Goal: Task Accomplishment & Management: Manage account settings

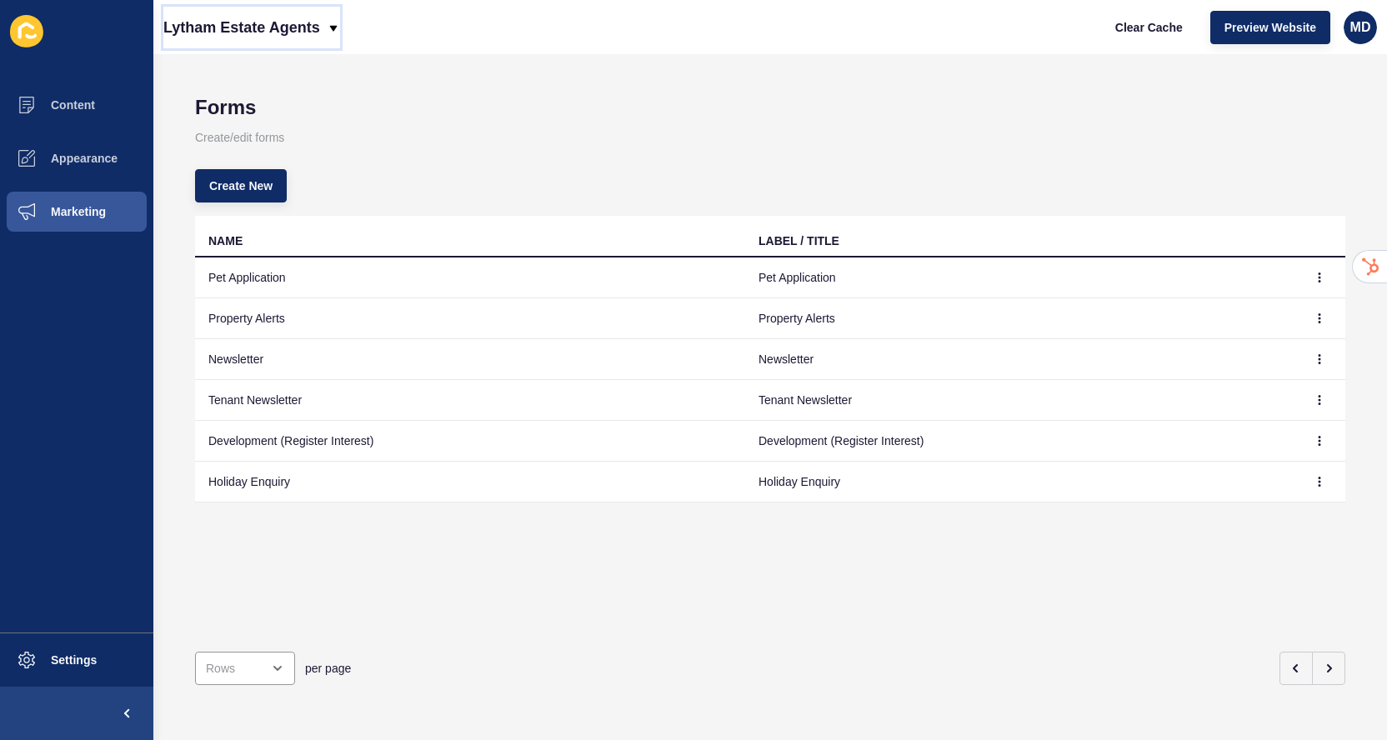
click at [297, 23] on p "Lytham Estate Agents" at bounding box center [241, 28] width 157 height 42
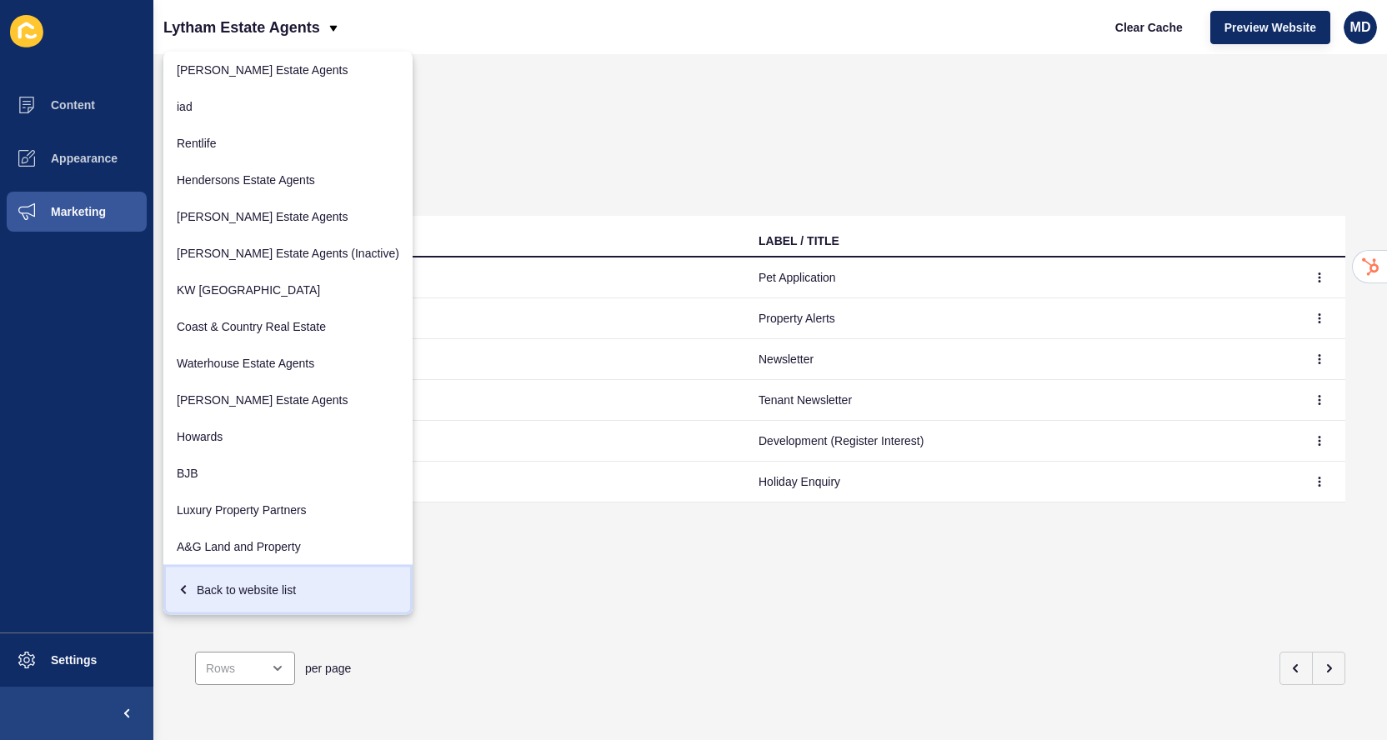
click at [246, 589] on div "Back to website list" at bounding box center [288, 590] width 223 height 30
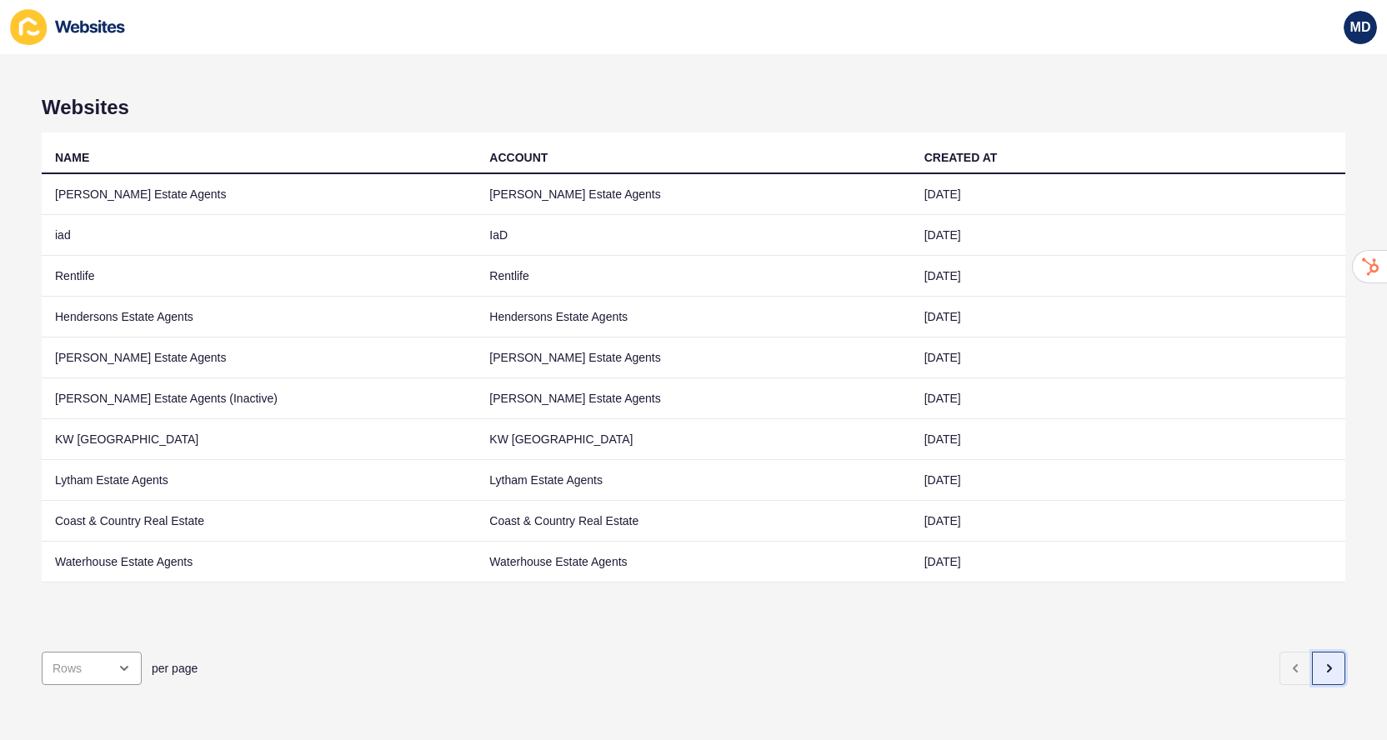
click at [1332, 677] on button "button" at bounding box center [1328, 668] width 33 height 33
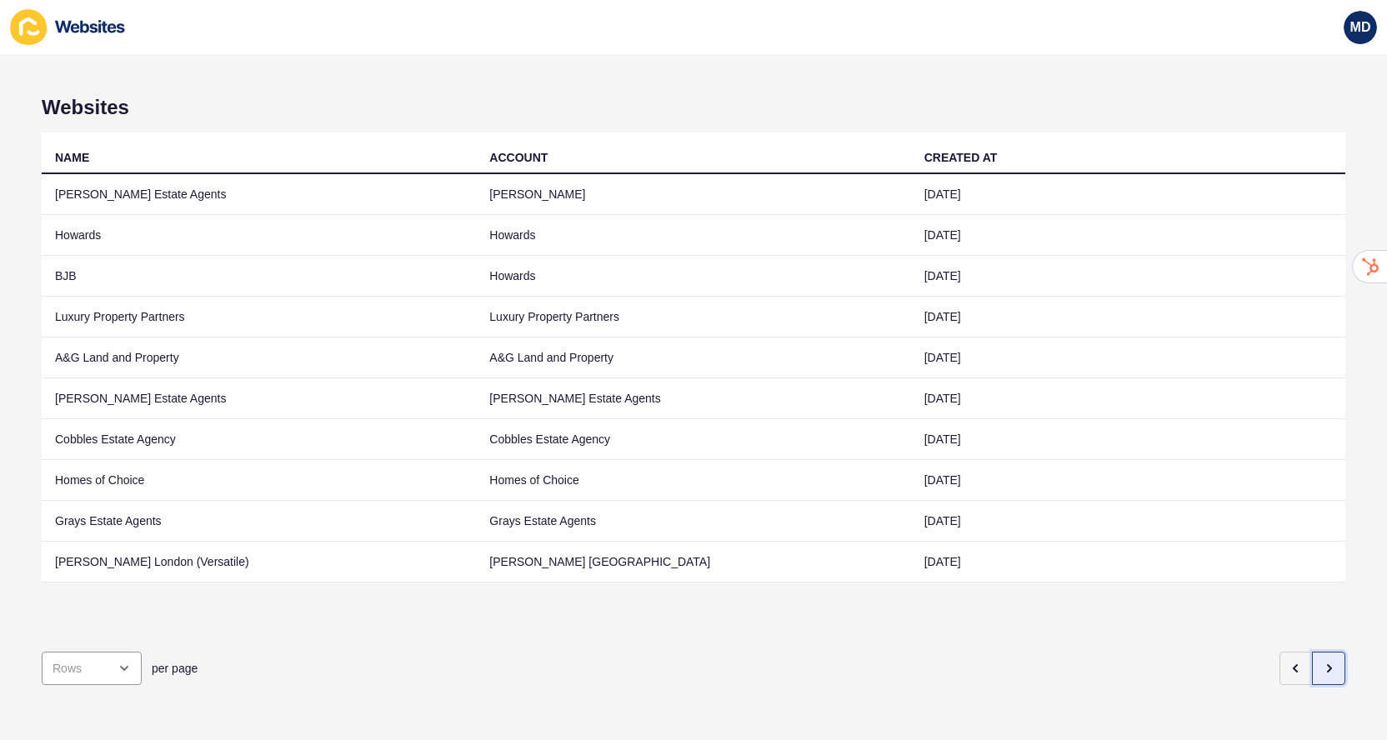
click at [1333, 677] on button "button" at bounding box center [1328, 668] width 33 height 33
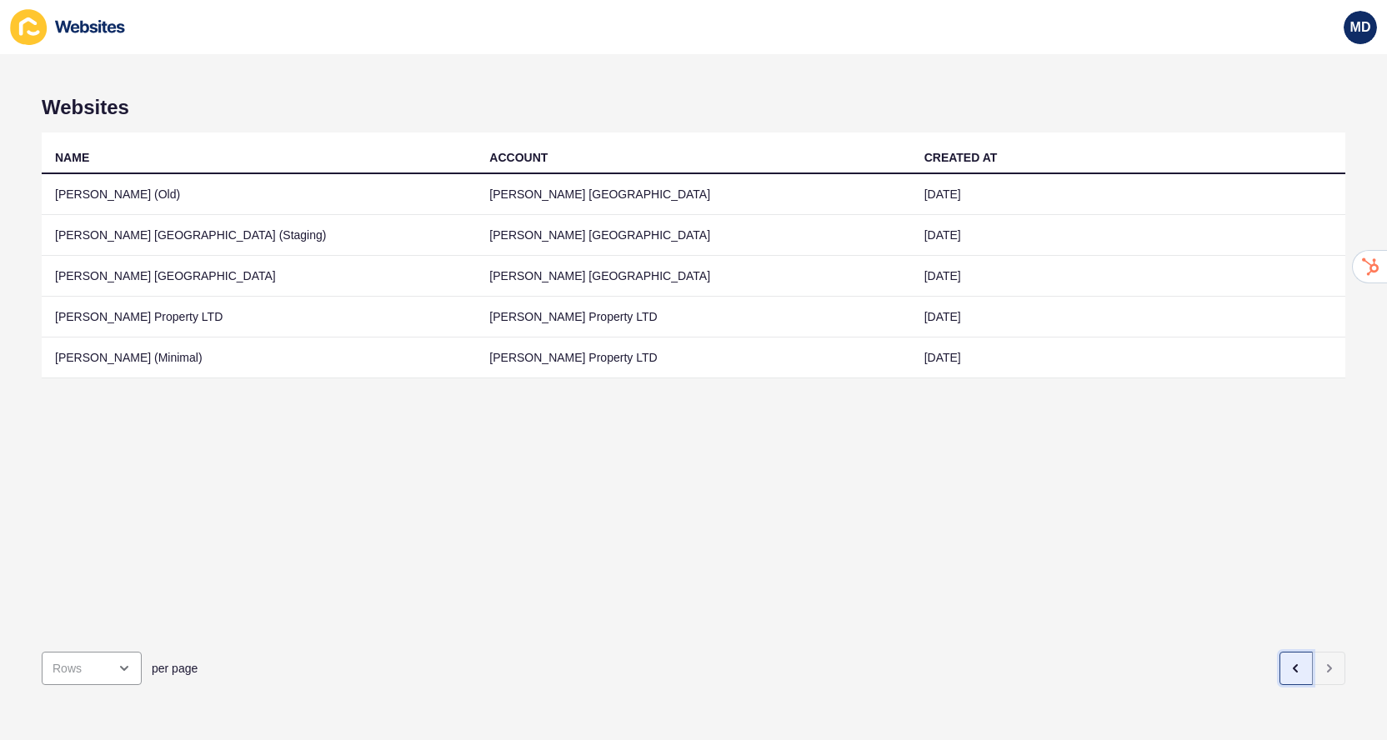
click at [1294, 681] on button "button" at bounding box center [1296, 668] width 33 height 33
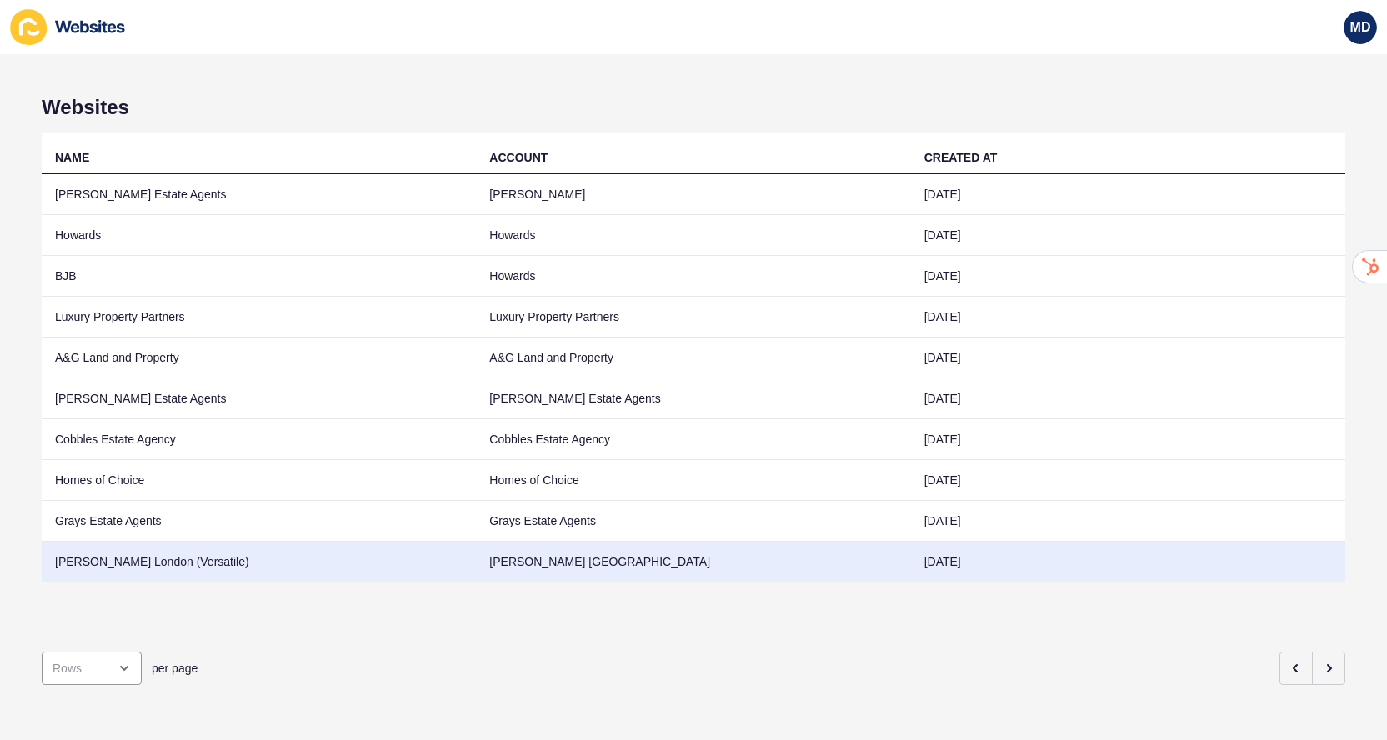
click at [489, 569] on td "[PERSON_NAME] [GEOGRAPHIC_DATA]" at bounding box center [693, 562] width 434 height 41
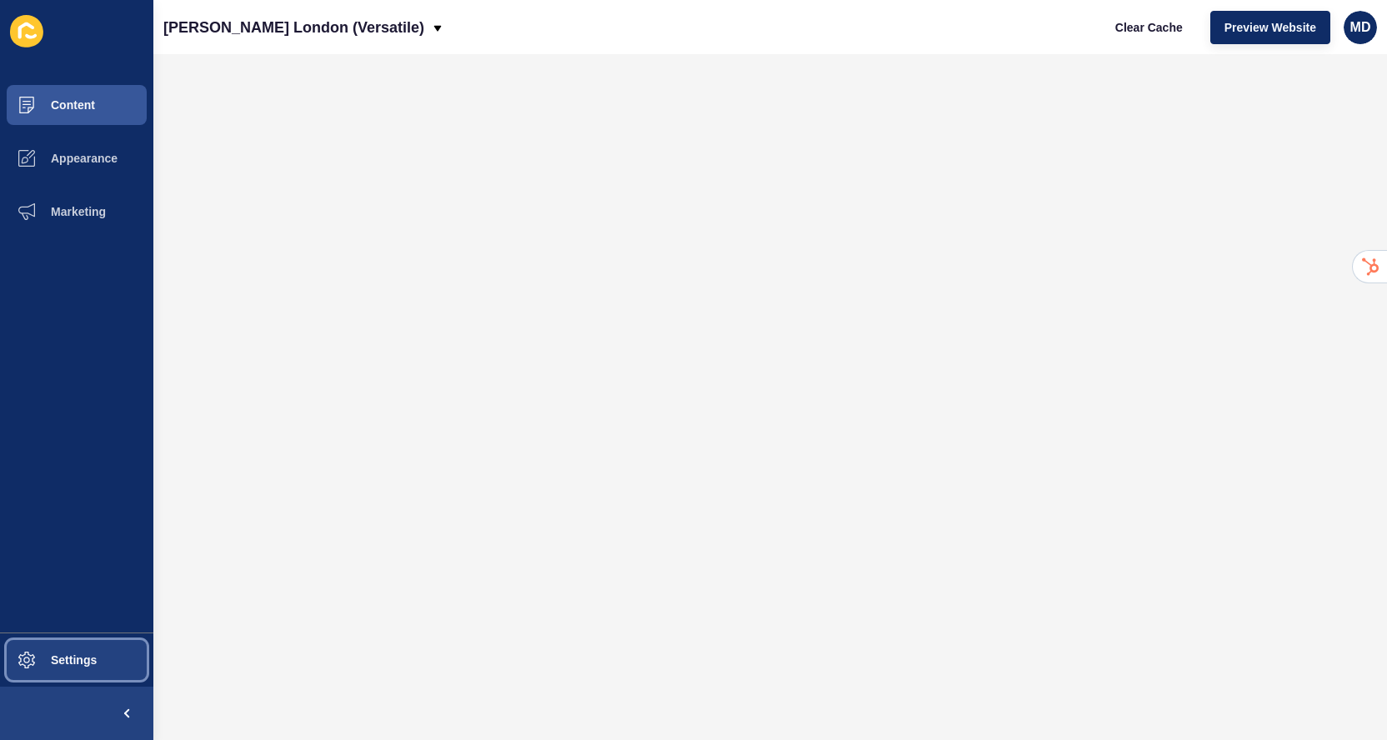
click at [60, 677] on button "Settings" at bounding box center [76, 660] width 153 height 53
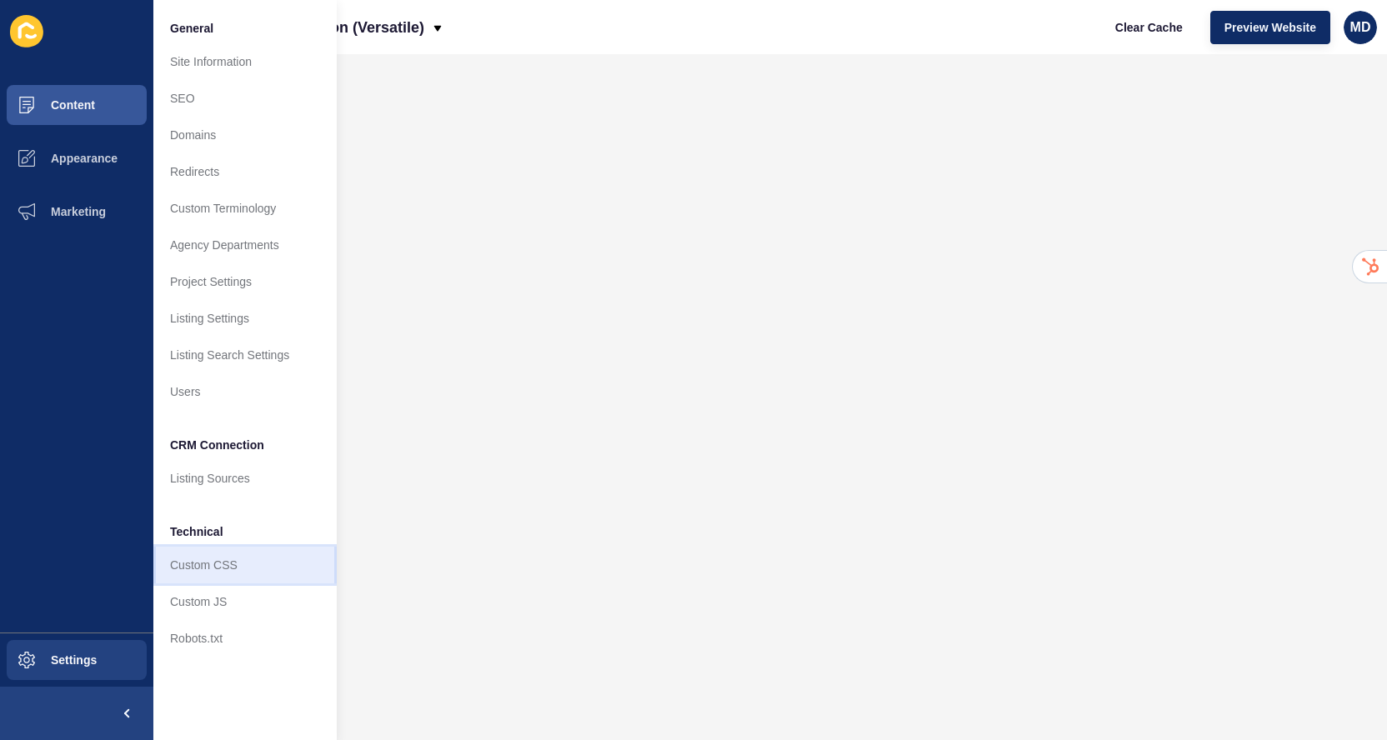
click at [234, 559] on link "Custom CSS" at bounding box center [244, 565] width 183 height 37
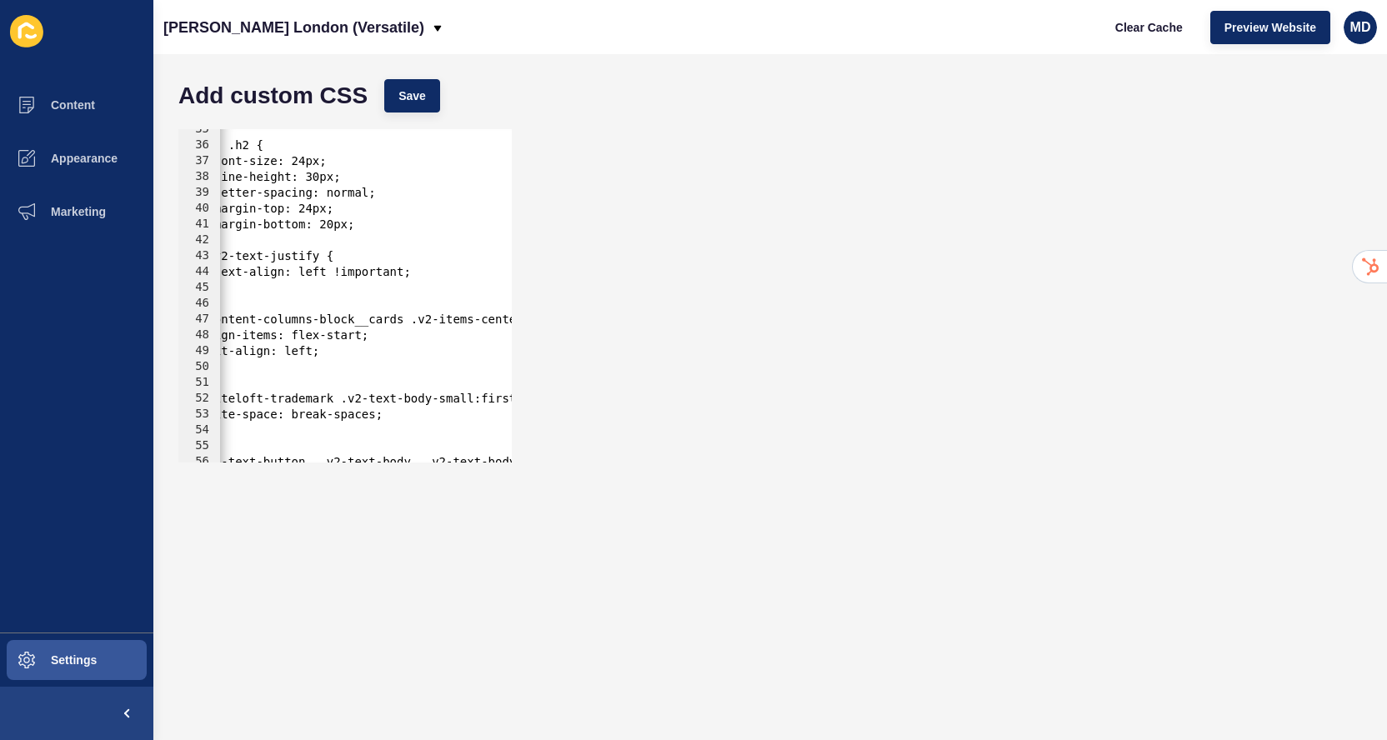
scroll to position [0, 23]
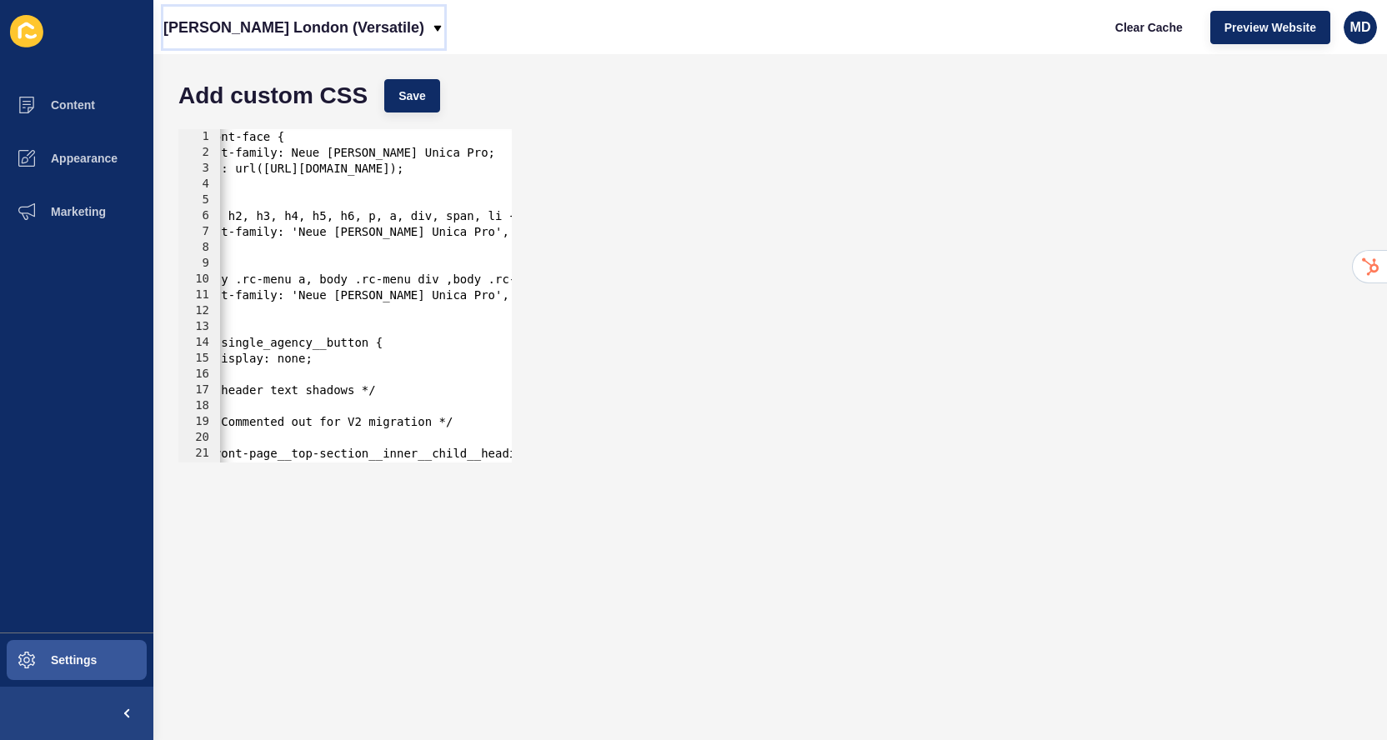
click at [266, 31] on p "[PERSON_NAME] London (Versatile)" at bounding box center [293, 28] width 261 height 42
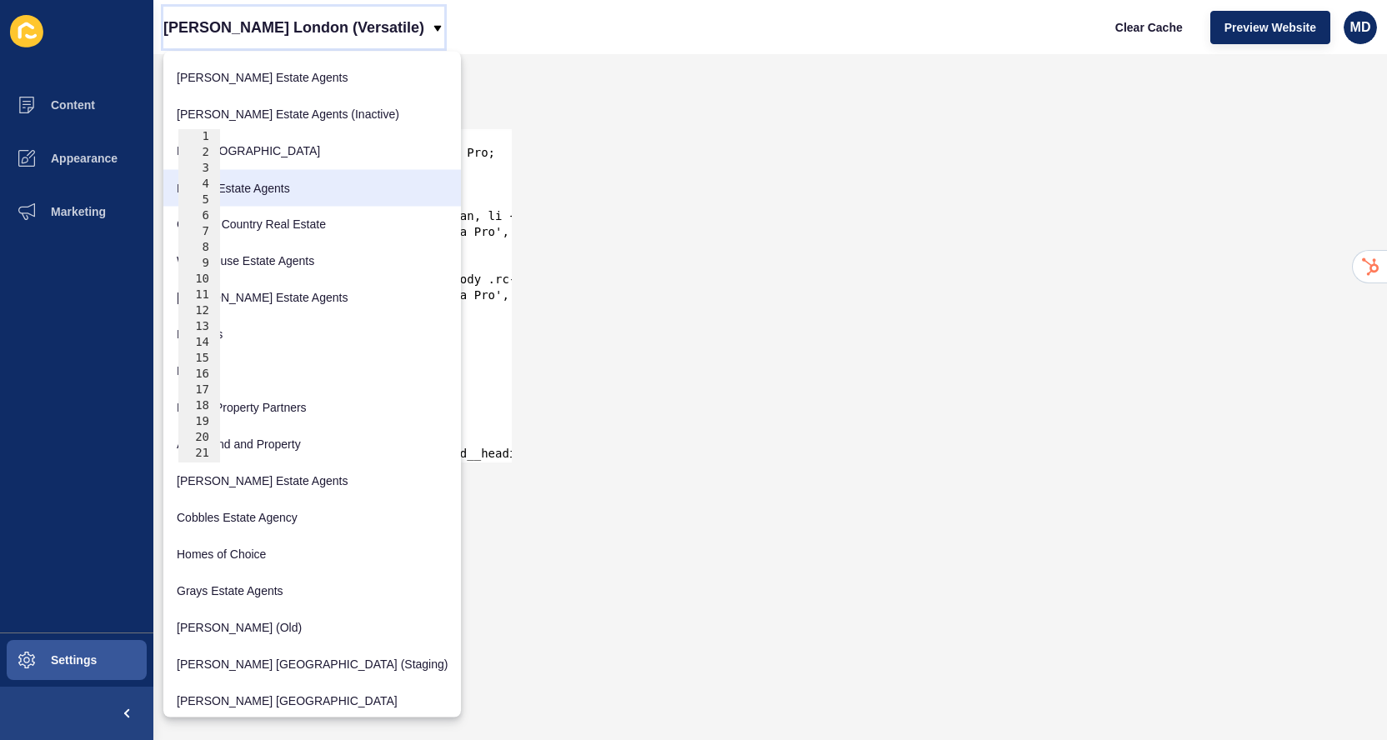
scroll to position [264, 0]
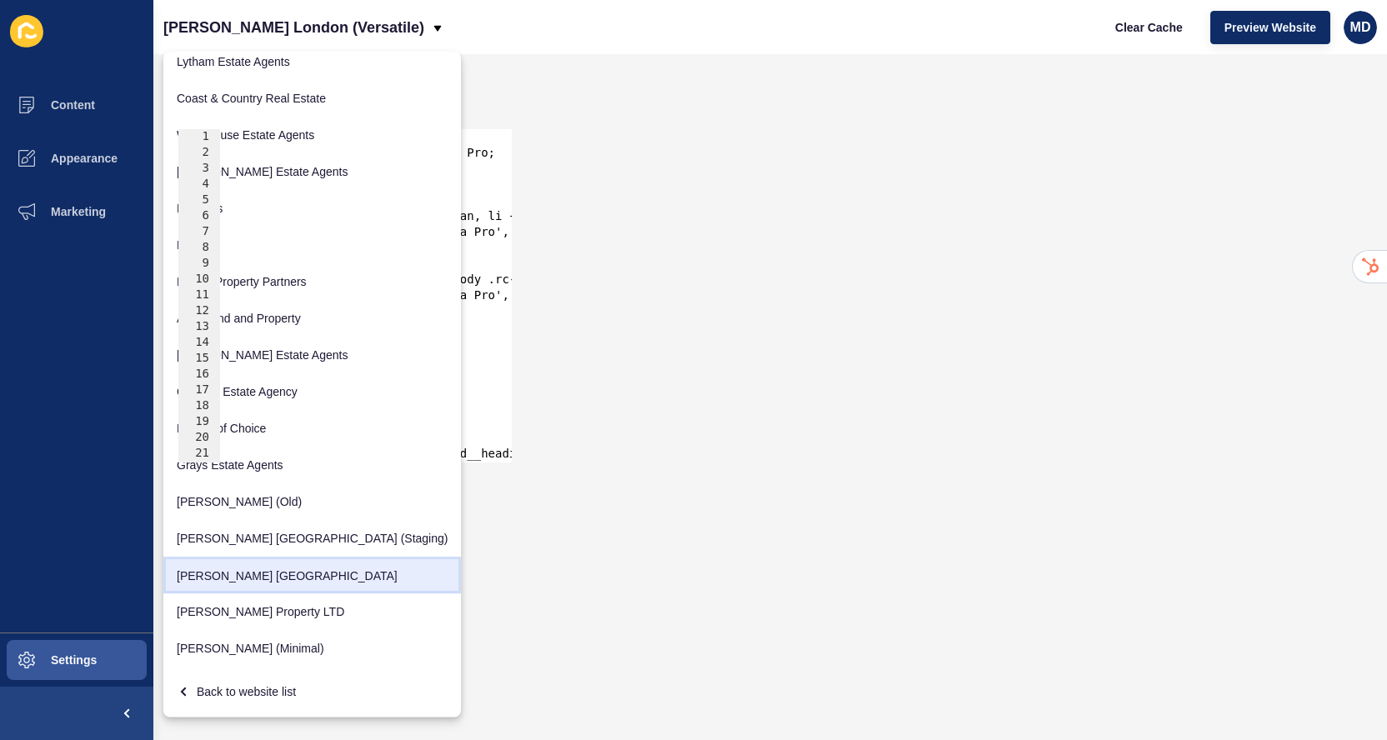
click at [288, 584] on link "[PERSON_NAME] [GEOGRAPHIC_DATA]" at bounding box center [312, 576] width 298 height 37
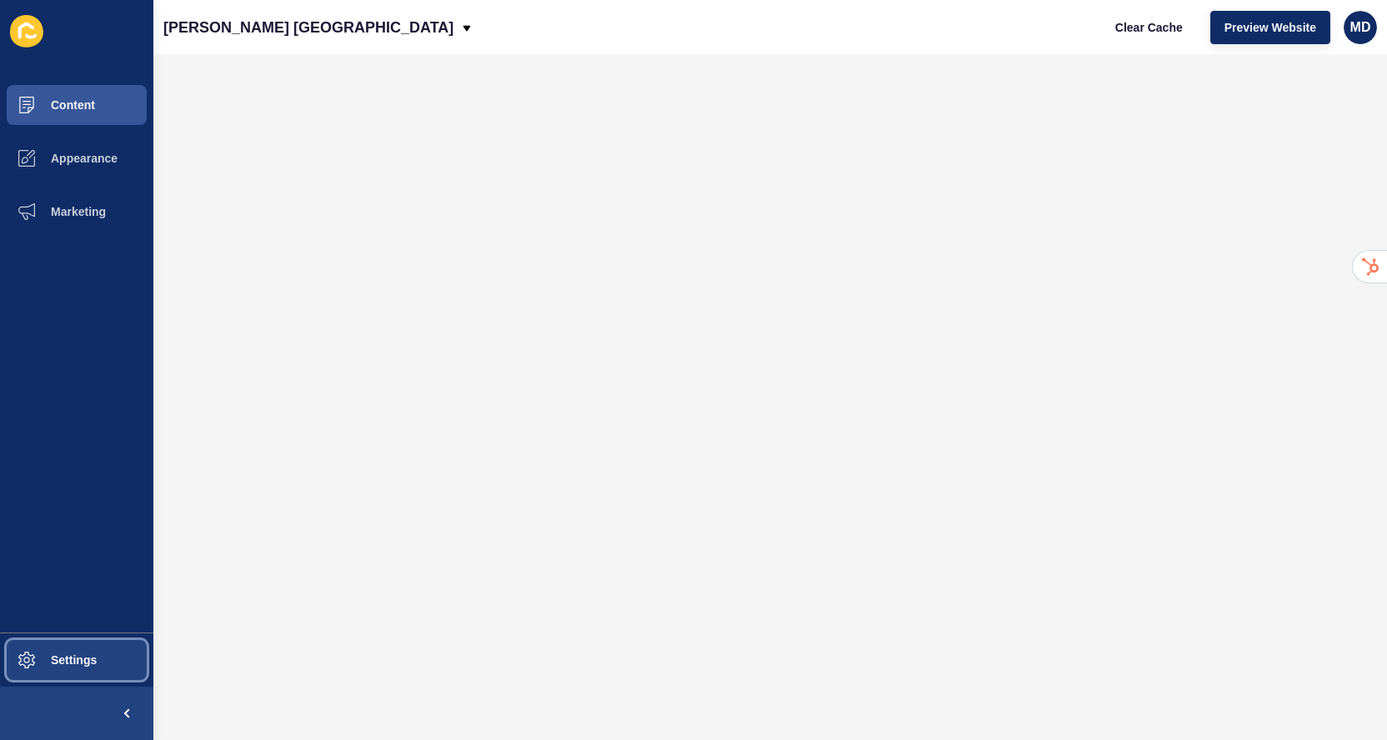
click at [98, 653] on button "Settings" at bounding box center [76, 660] width 153 height 53
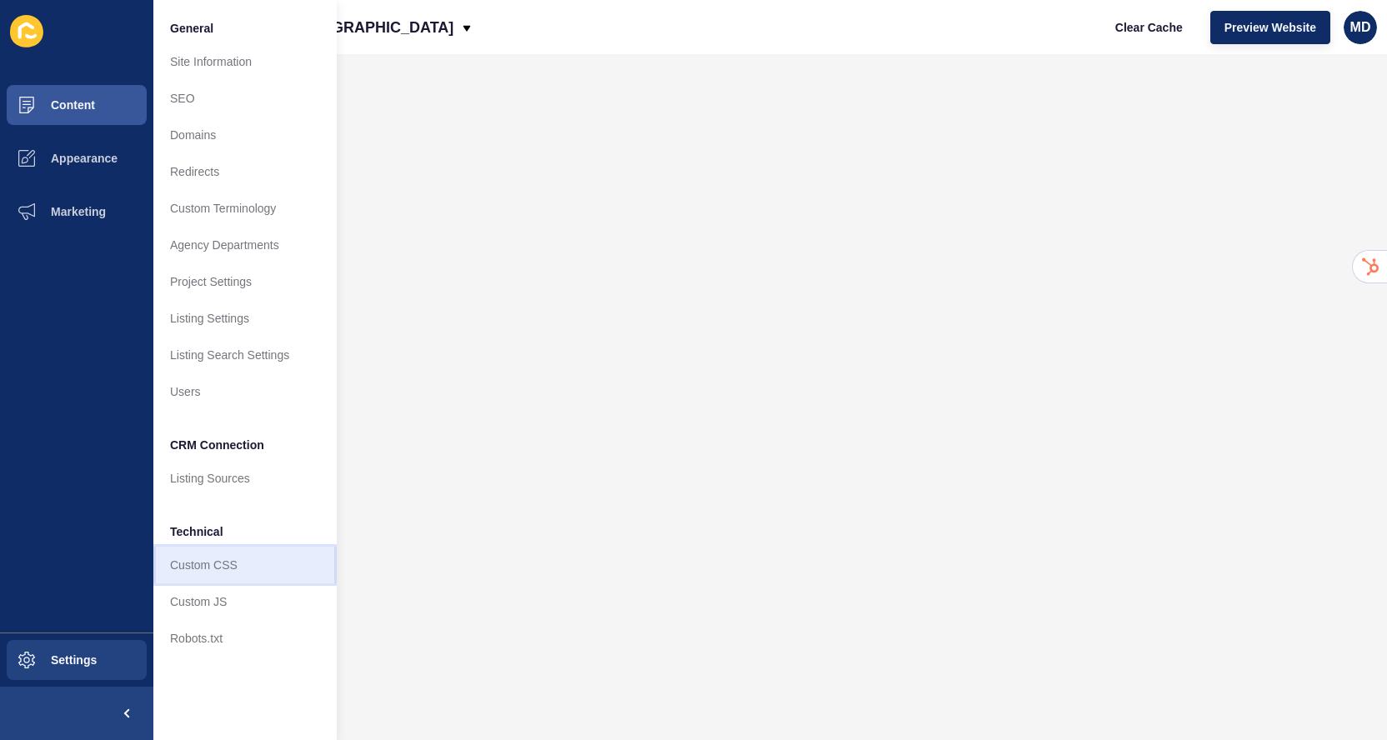
click at [205, 573] on link "Custom CSS" at bounding box center [244, 565] width 183 height 37
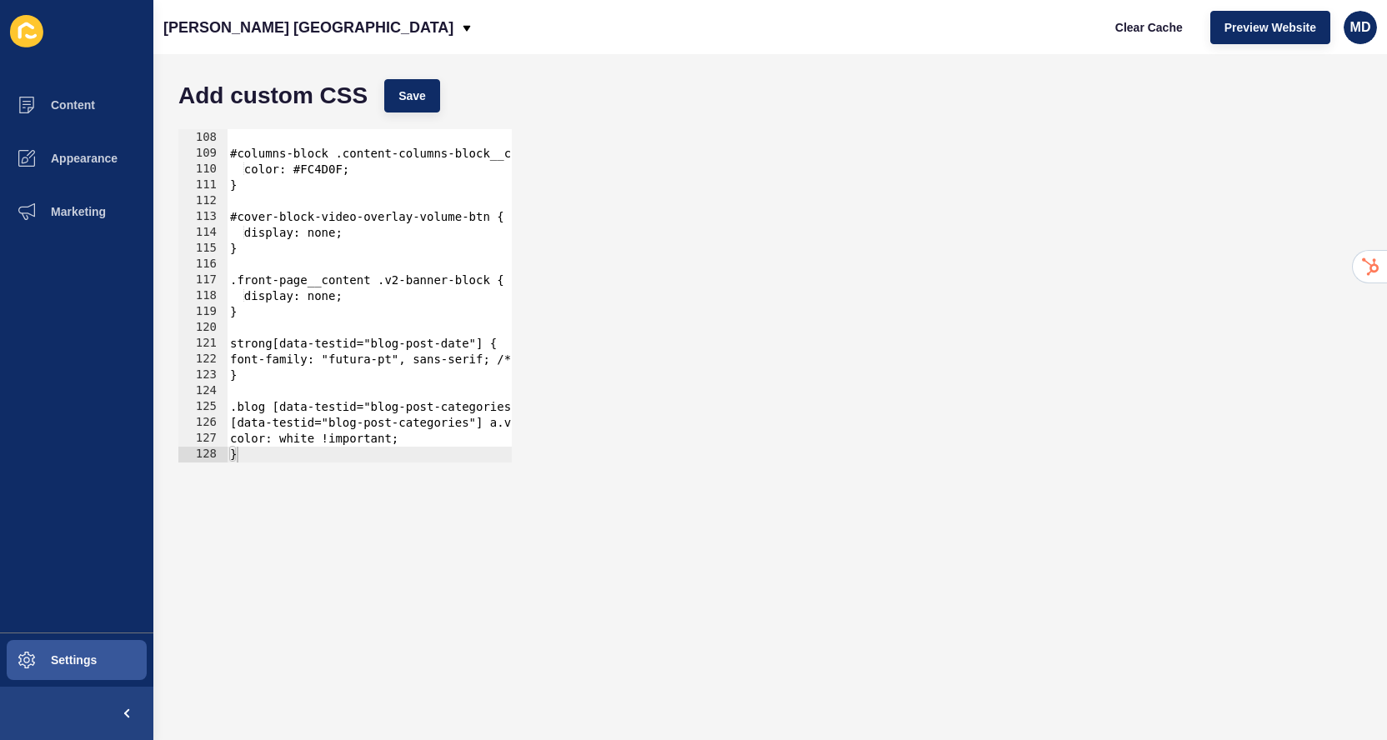
scroll to position [1694, 0]
click at [102, 152] on span "Appearance" at bounding box center [57, 158] width 120 height 13
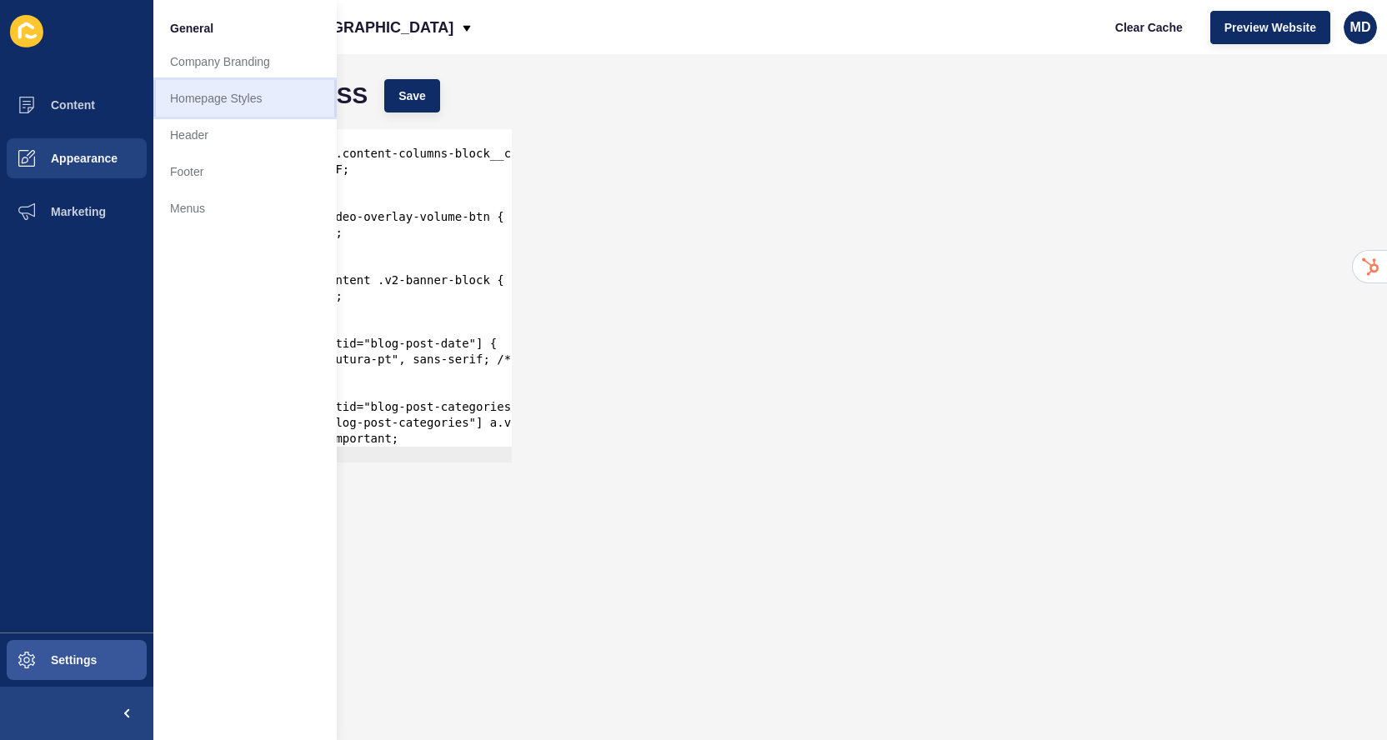
click at [221, 103] on link "Homepage Styles" at bounding box center [244, 98] width 183 height 37
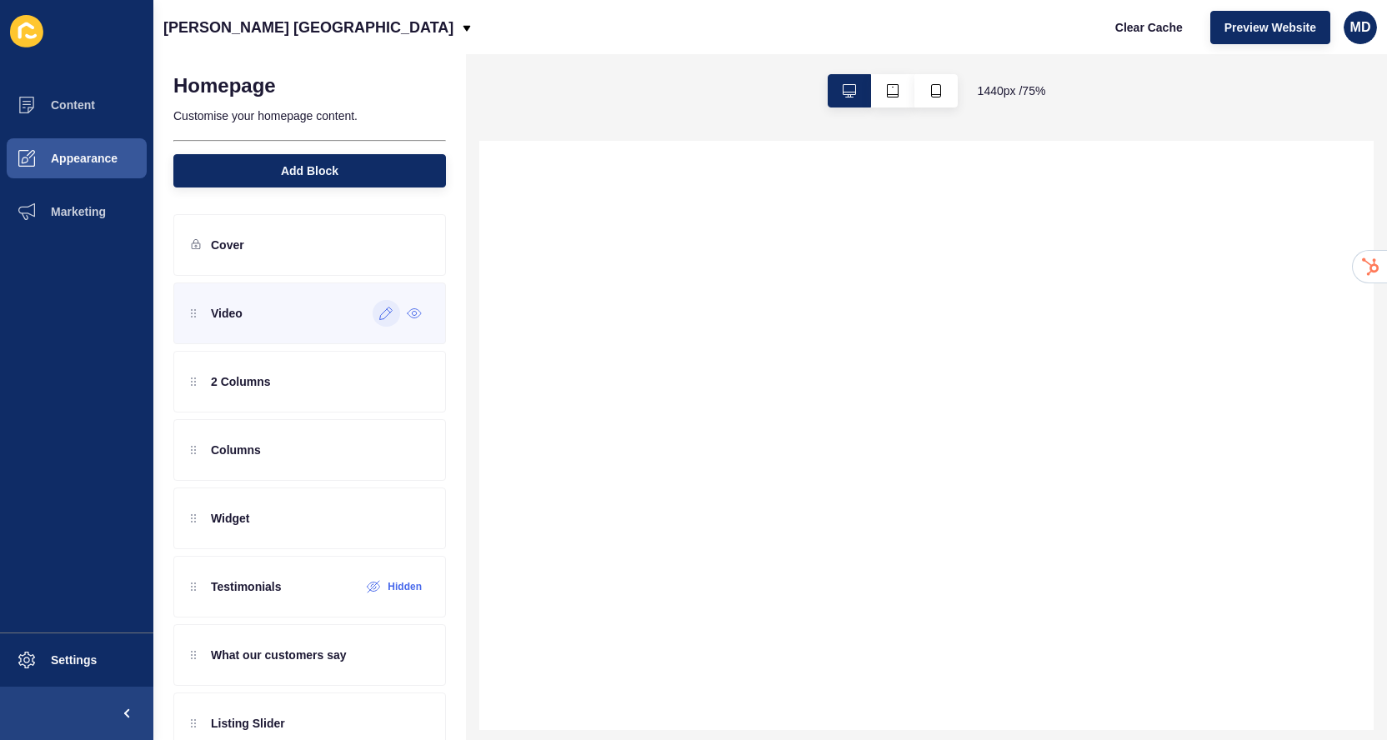
click at [387, 319] on icon at bounding box center [386, 313] width 14 height 13
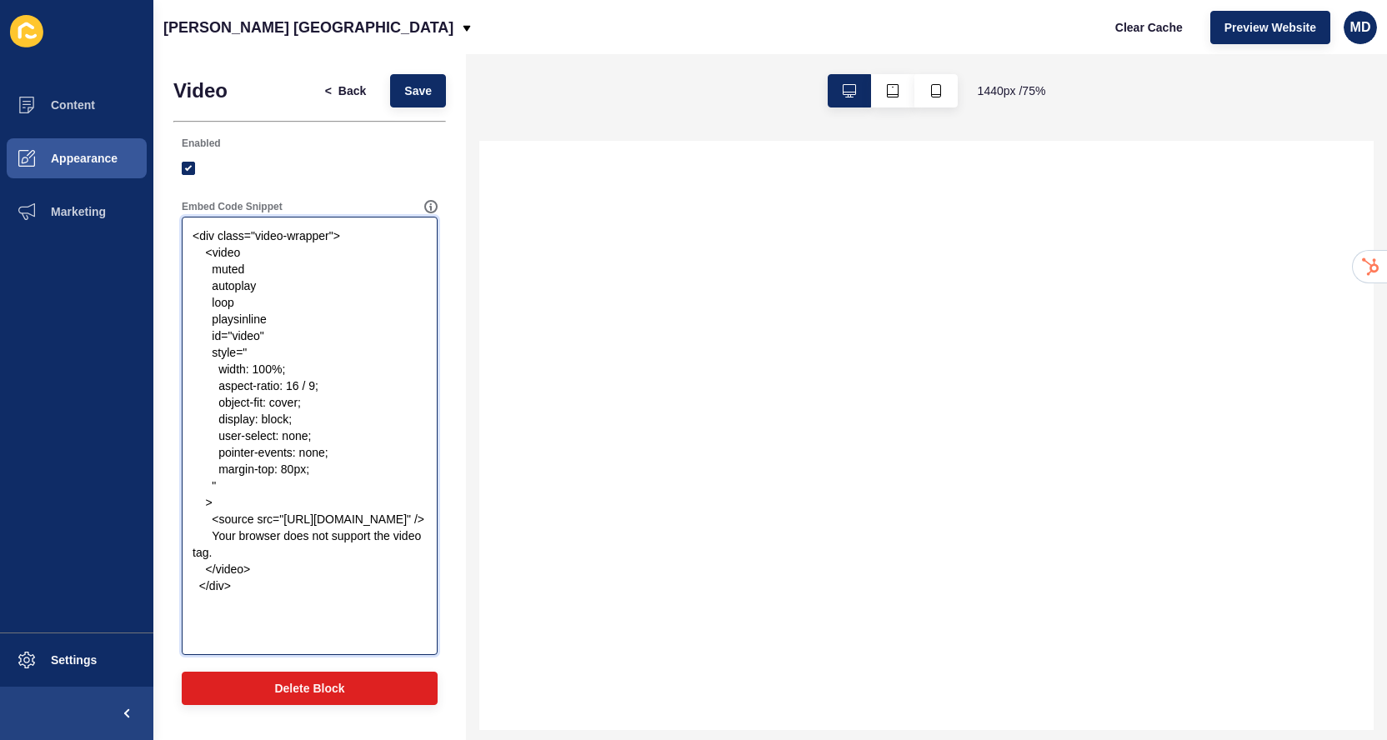
click at [324, 303] on textarea "<div class="video-wrapper"> <video muted autoplay loop playsinline id="video" s…" at bounding box center [309, 436] width 251 height 434
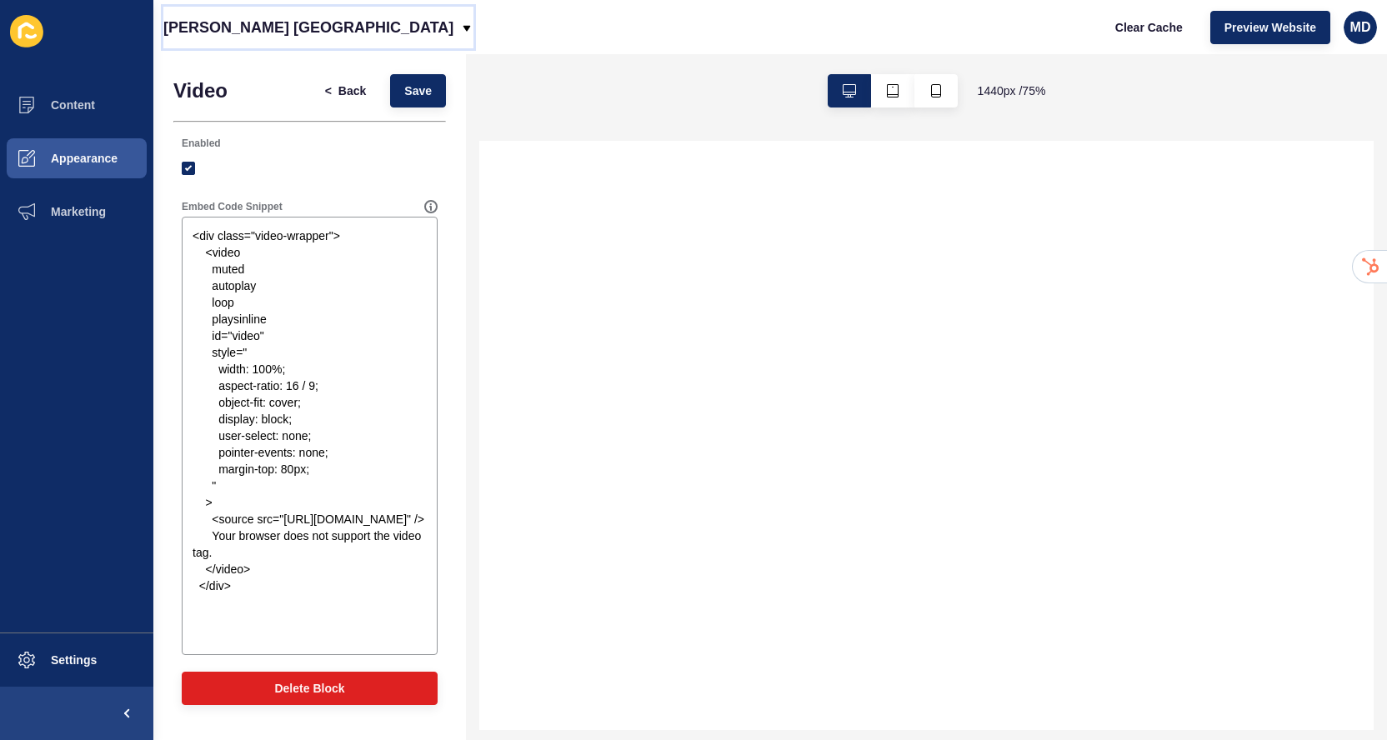
click at [246, 15] on p "[PERSON_NAME] [GEOGRAPHIC_DATA]" at bounding box center [308, 28] width 290 height 42
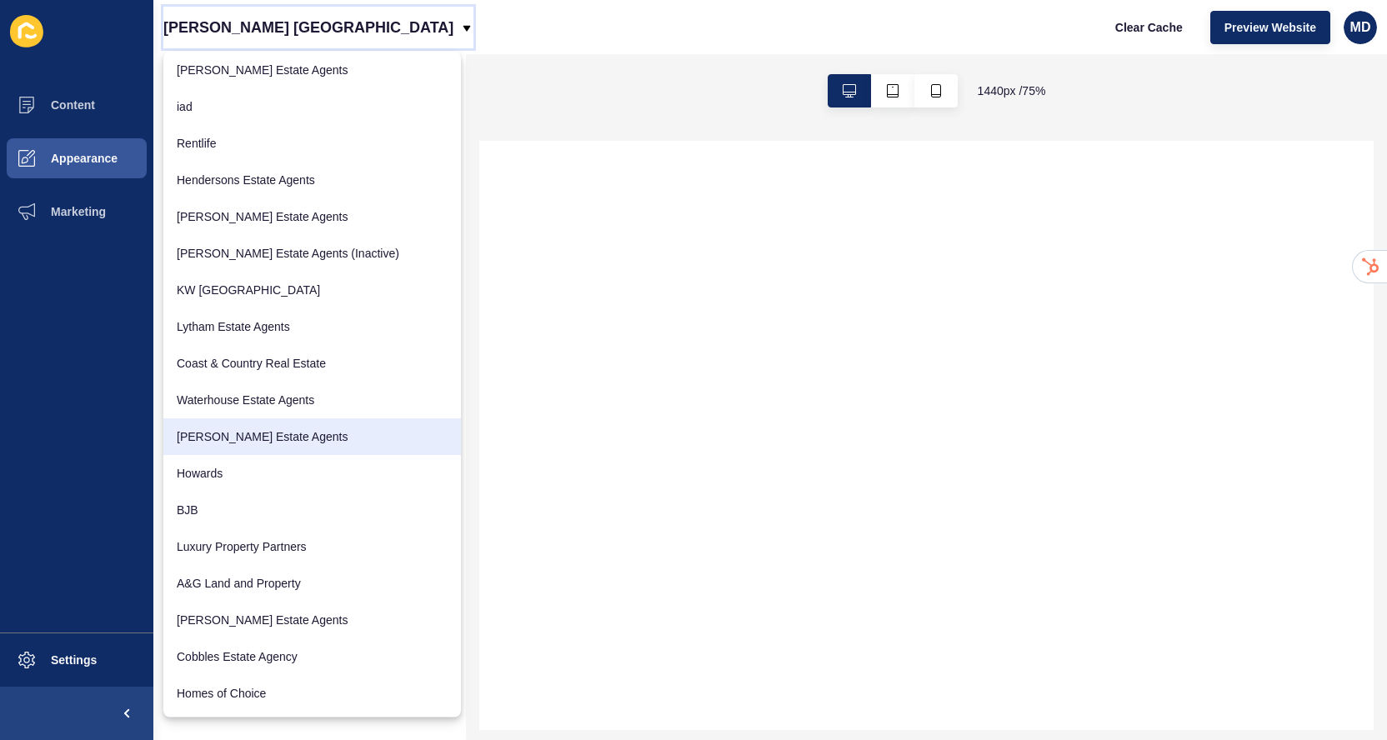
scroll to position [264, 0]
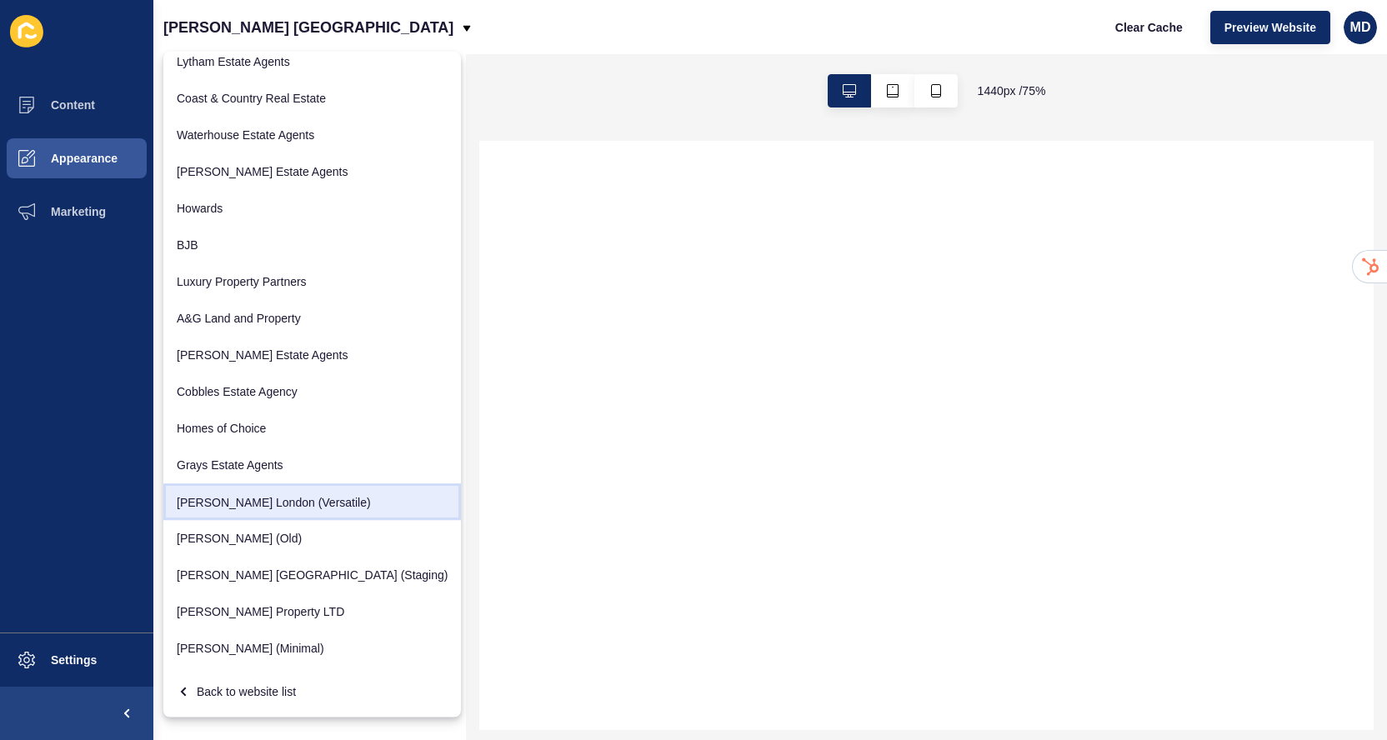
click at [277, 517] on link "[PERSON_NAME] London (Versatile)" at bounding box center [312, 502] width 298 height 37
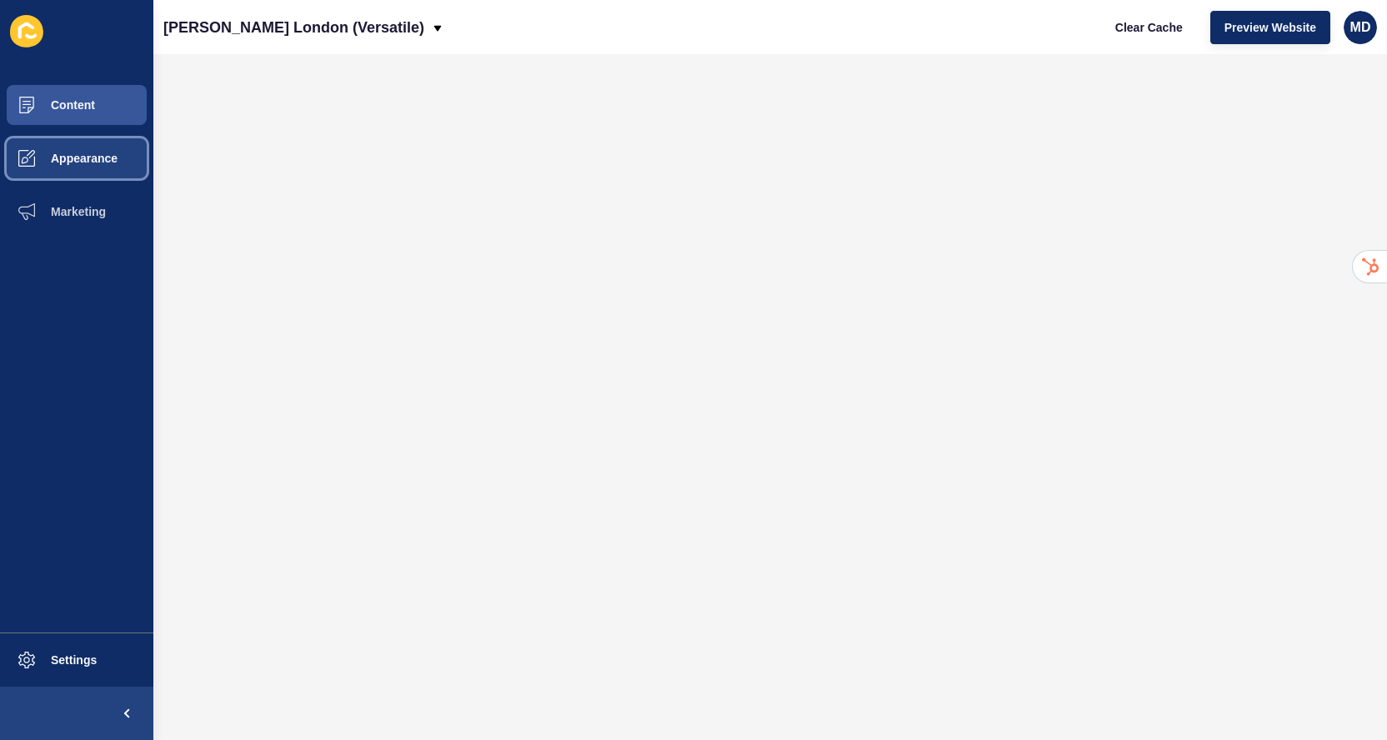
click at [68, 167] on button "Appearance" at bounding box center [76, 158] width 153 height 53
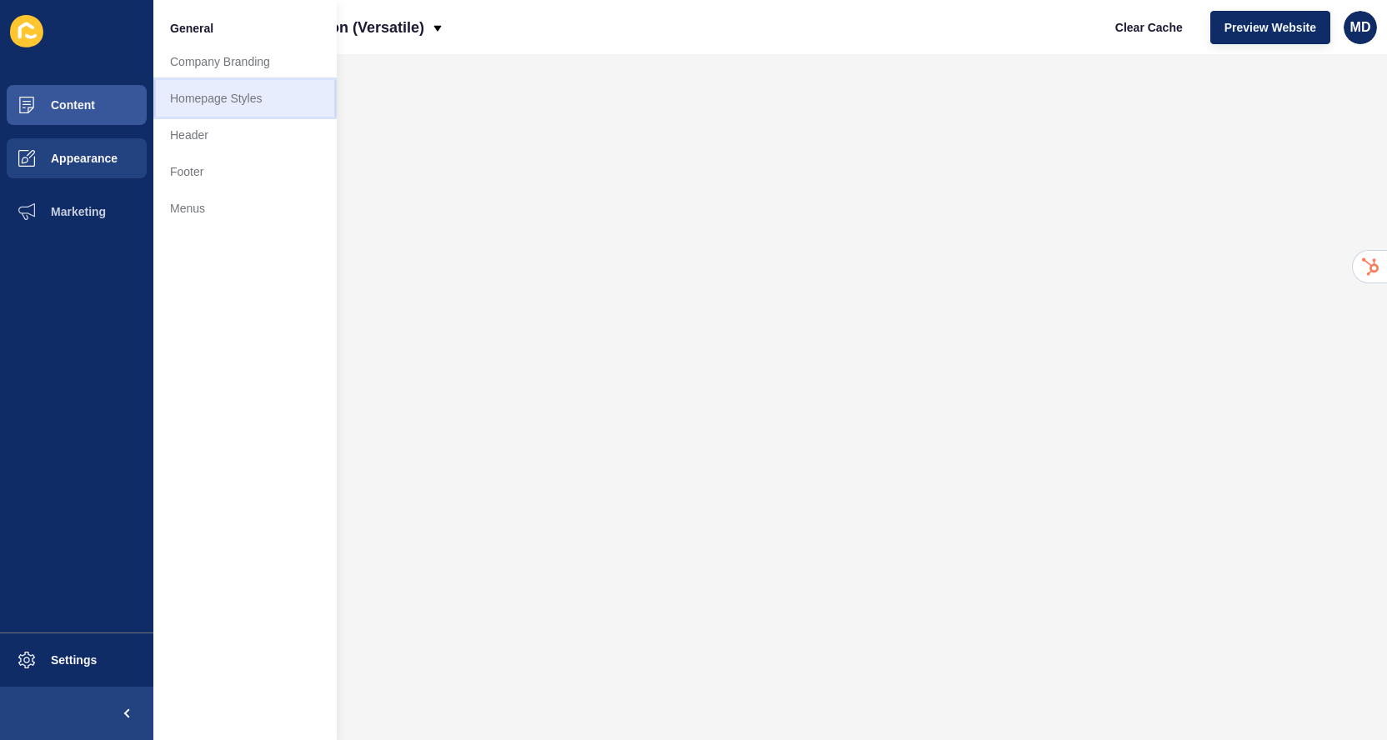
click at [244, 102] on link "Homepage Styles" at bounding box center [244, 98] width 183 height 37
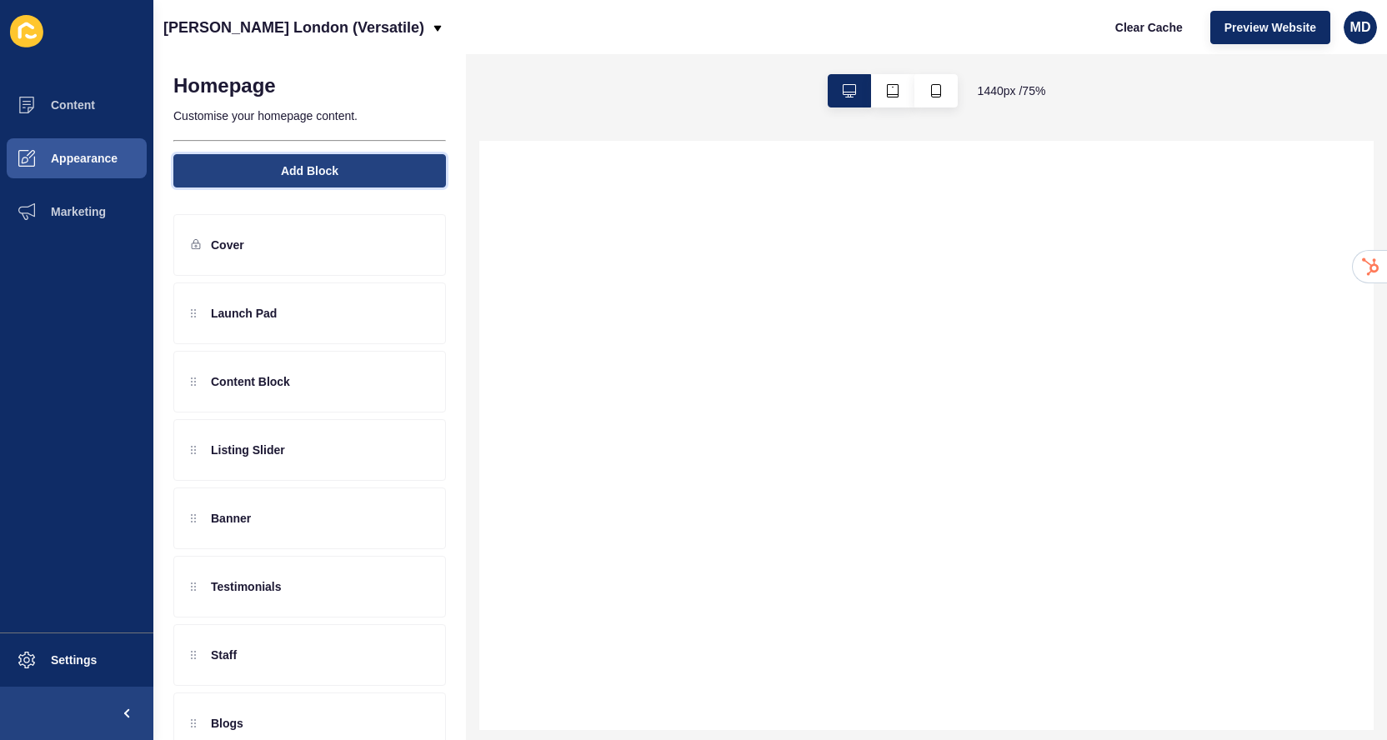
click at [272, 164] on button "Add Block" at bounding box center [309, 170] width 273 height 33
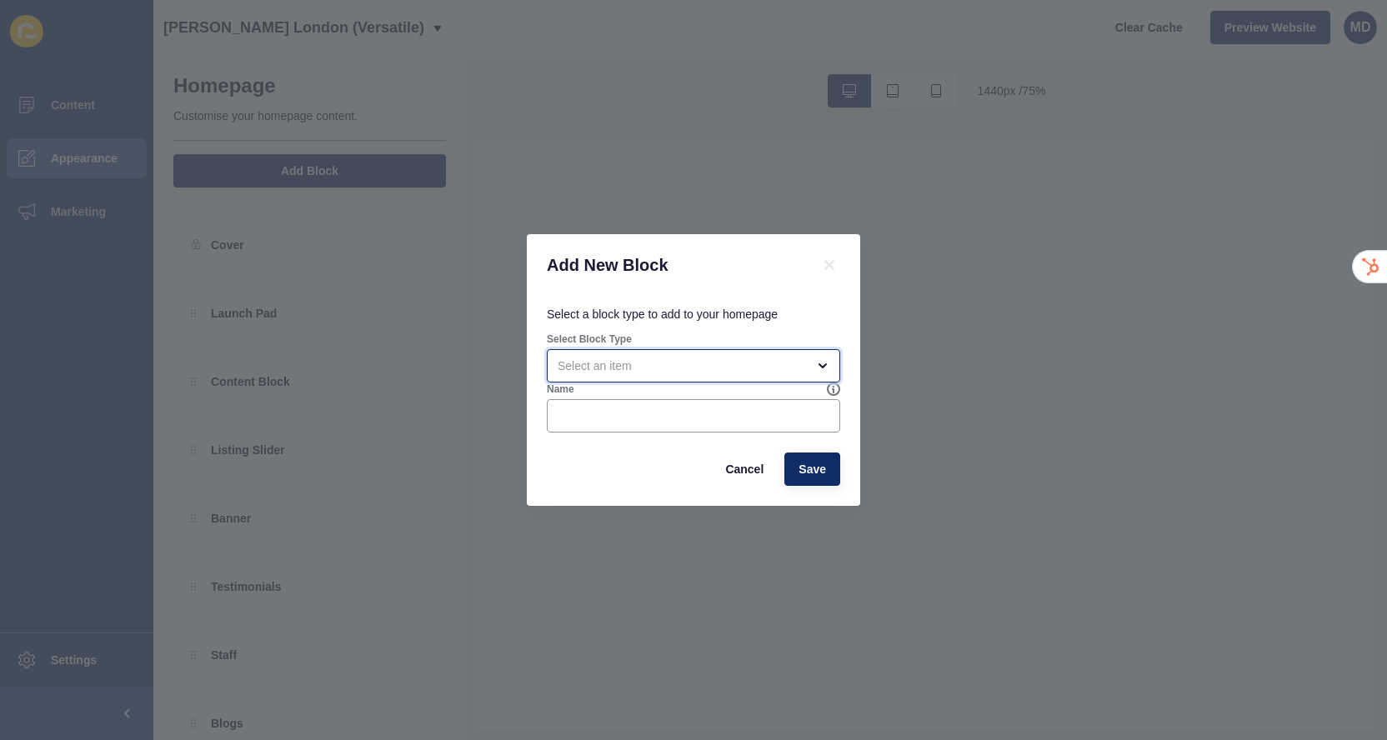
click at [604, 372] on div "open menu" at bounding box center [682, 366] width 248 height 17
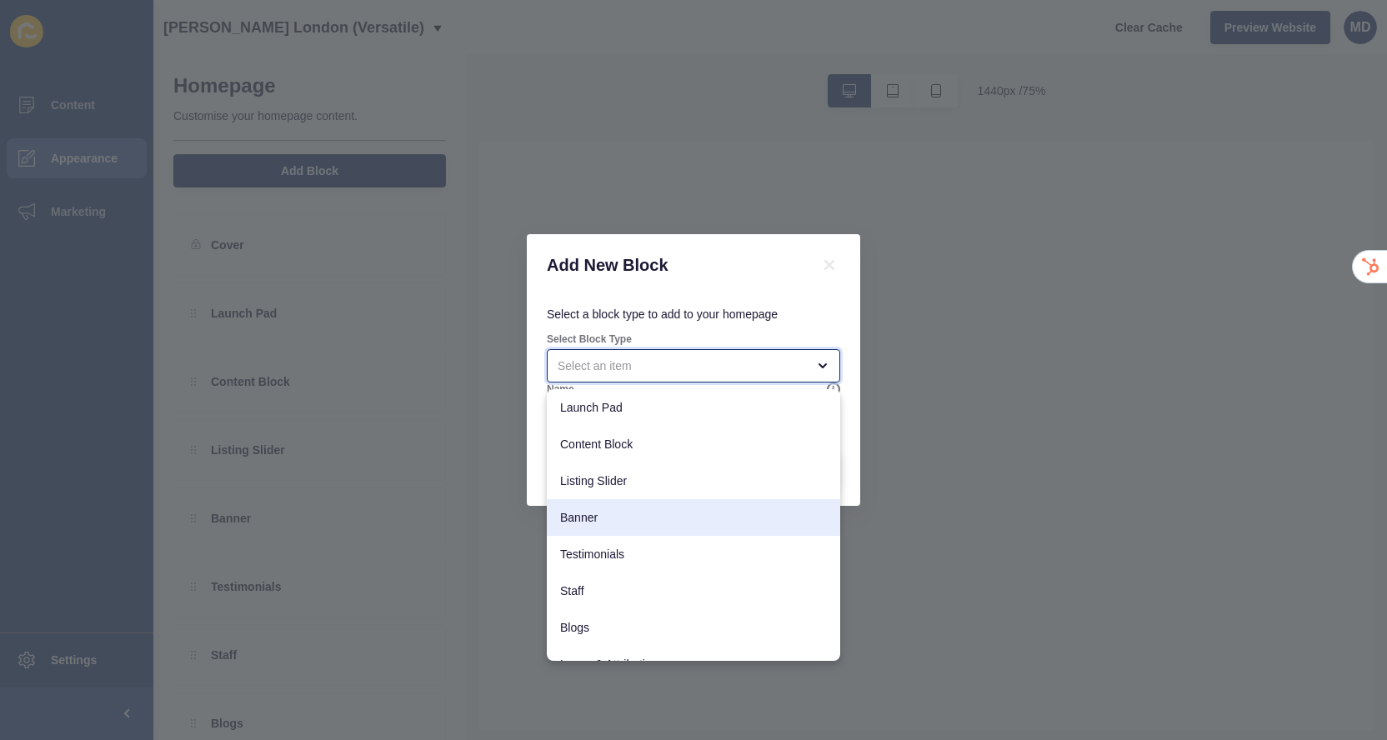
scroll to position [132, 0]
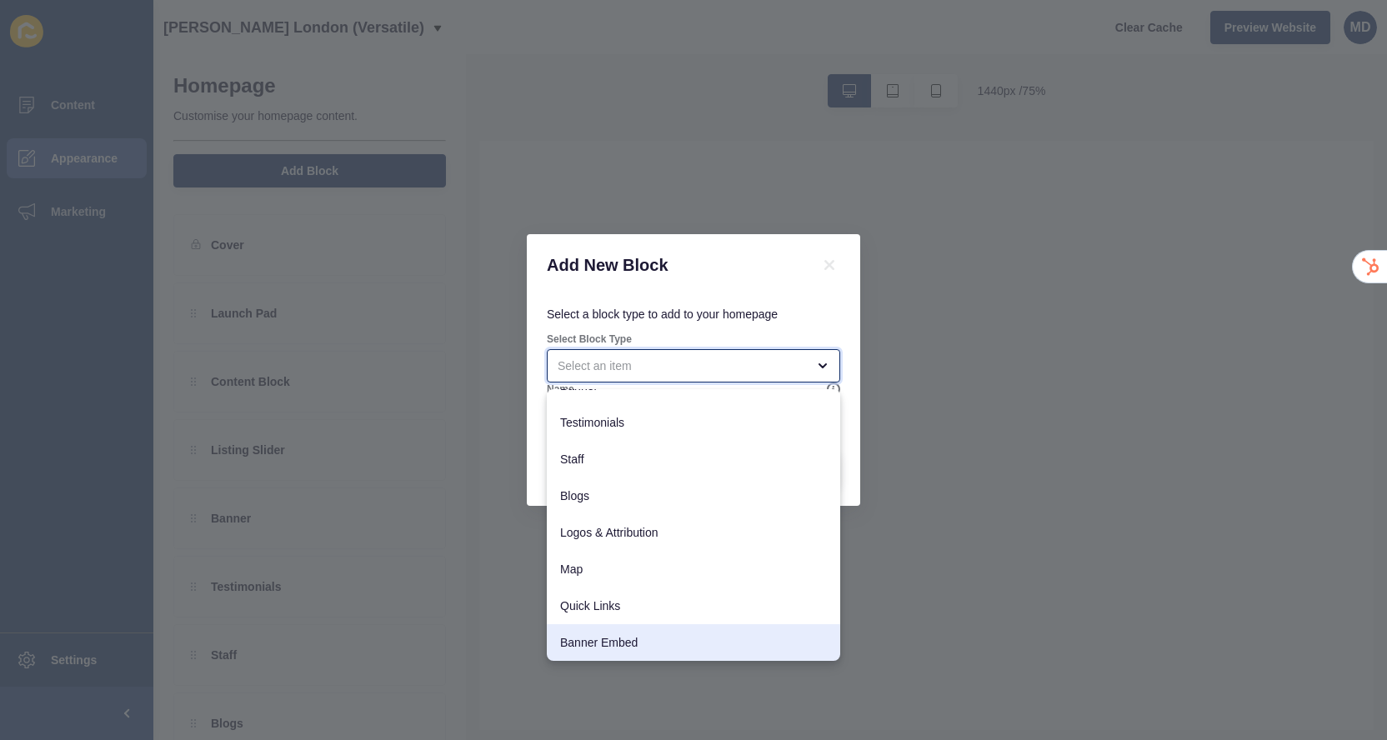
click at [599, 640] on span "Banner Embed" at bounding box center [693, 643] width 267 height 17
type input "Banner Embed"
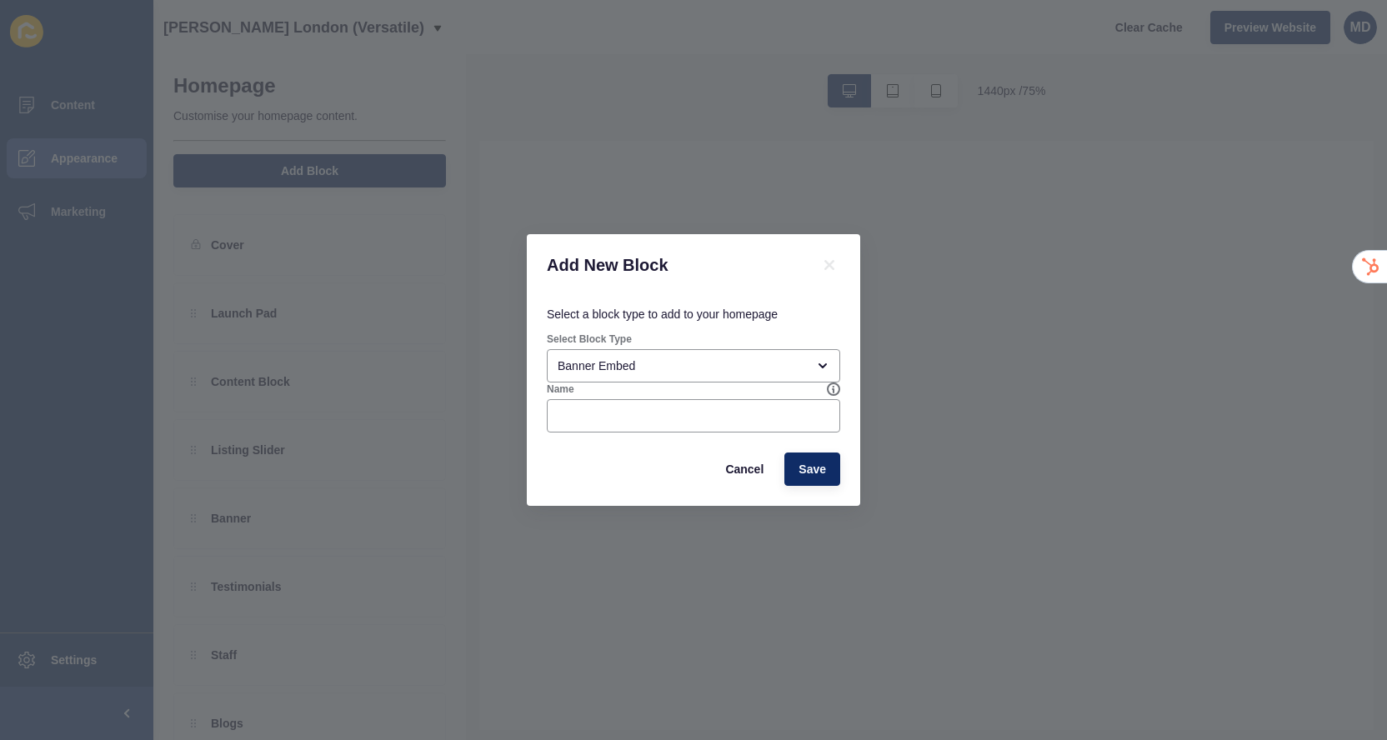
click at [560, 434] on form "Select Block Type Banner Embed Name Cancel Save" at bounding box center [694, 409] width 294 height 153
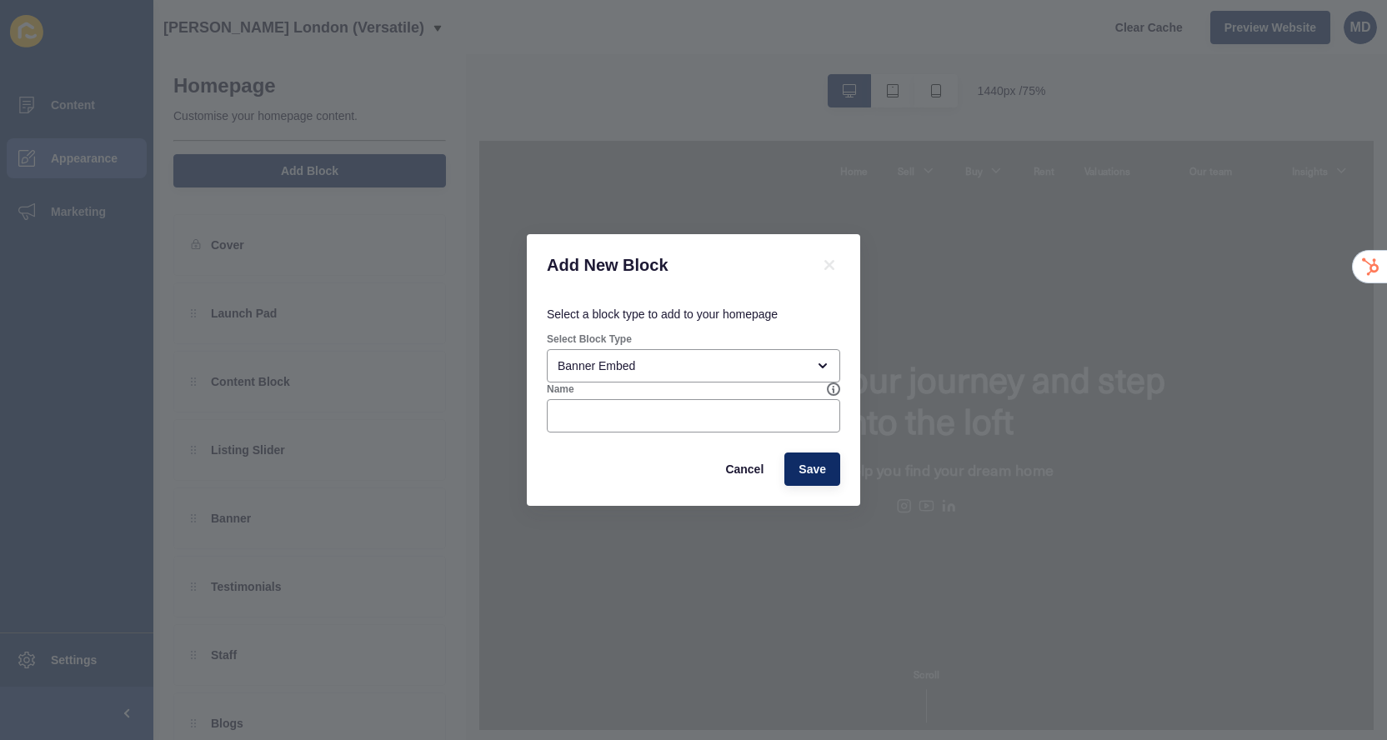
scroll to position [0, 0]
click at [560, 430] on div at bounding box center [694, 415] width 294 height 33
type input "Video"
click at [804, 466] on span "Save" at bounding box center [813, 469] width 28 height 17
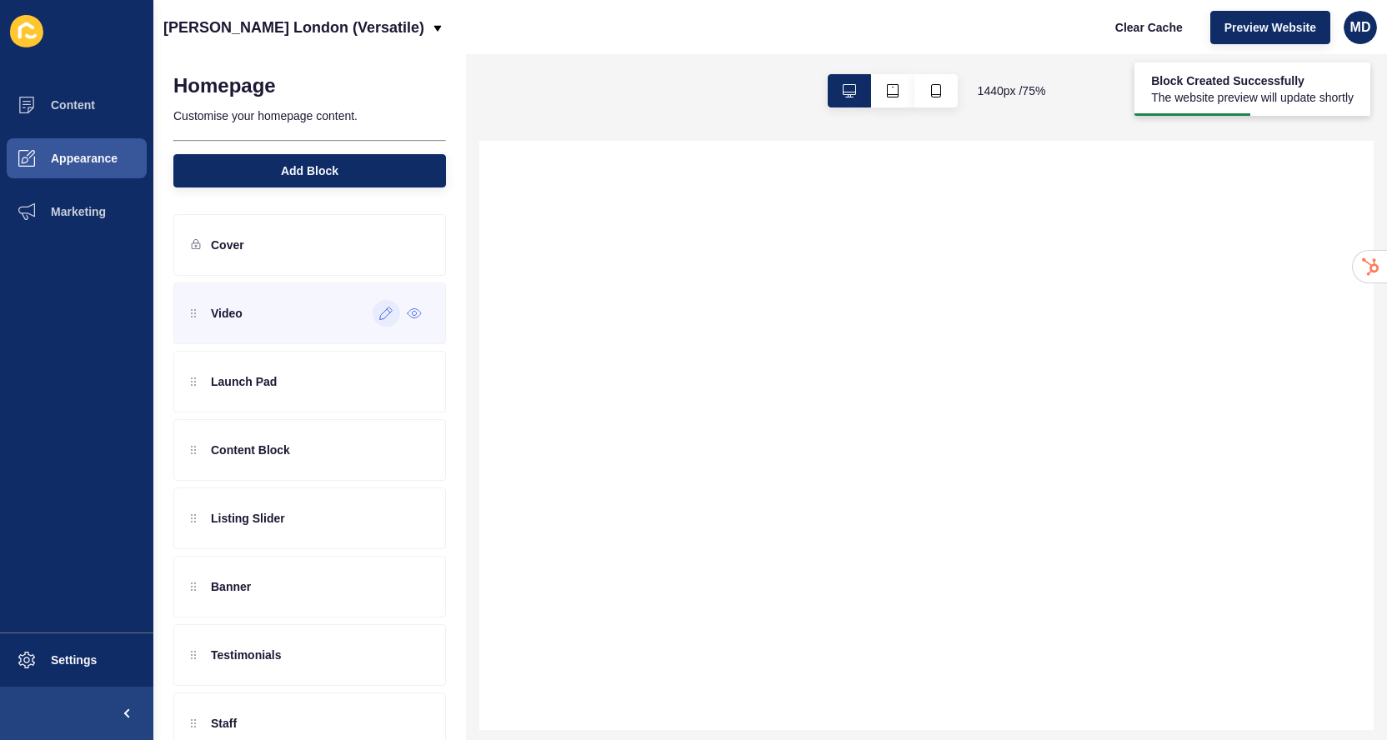
click at [384, 320] on div at bounding box center [387, 313] width 28 height 27
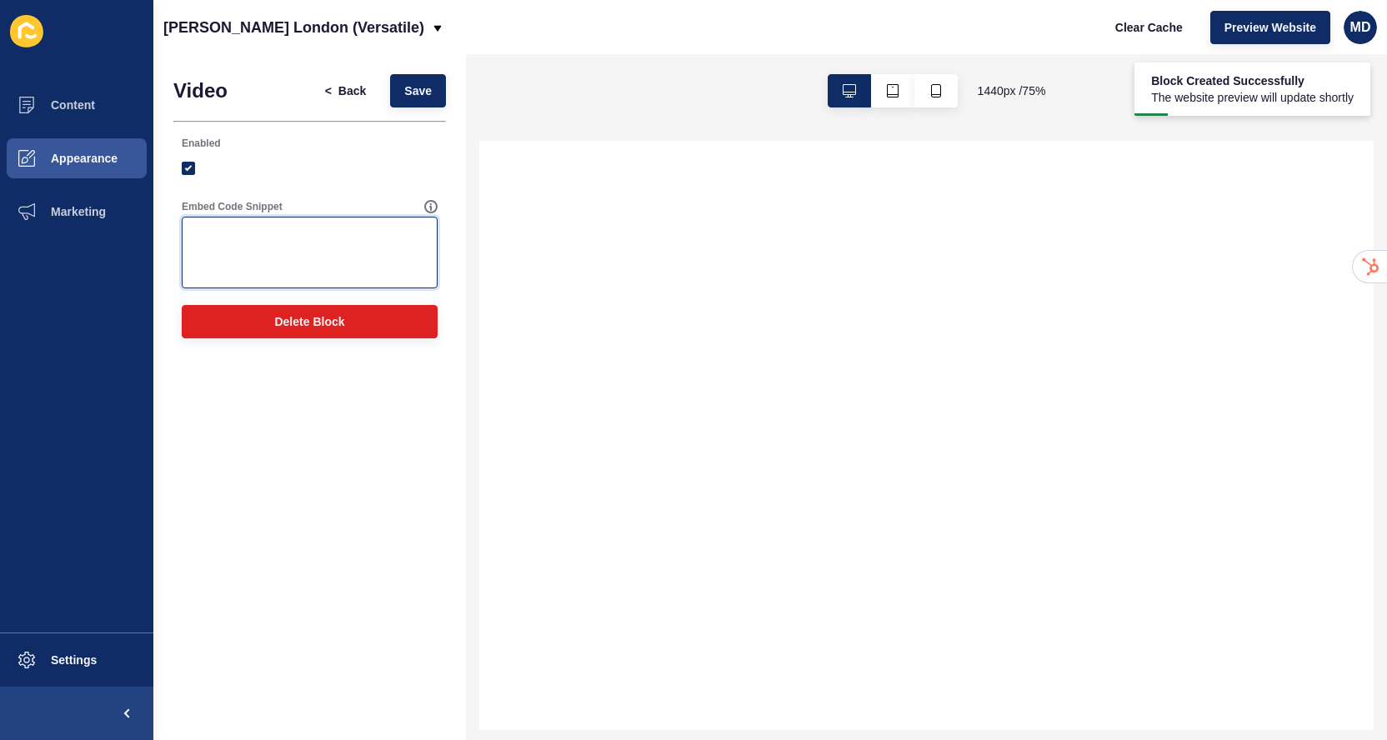
click at [296, 257] on textarea "Embed Code Snippet" at bounding box center [309, 252] width 251 height 67
paste textarea "<div class="video-wrapper"> <video muted autoplay loop playsinline id="video" s…"
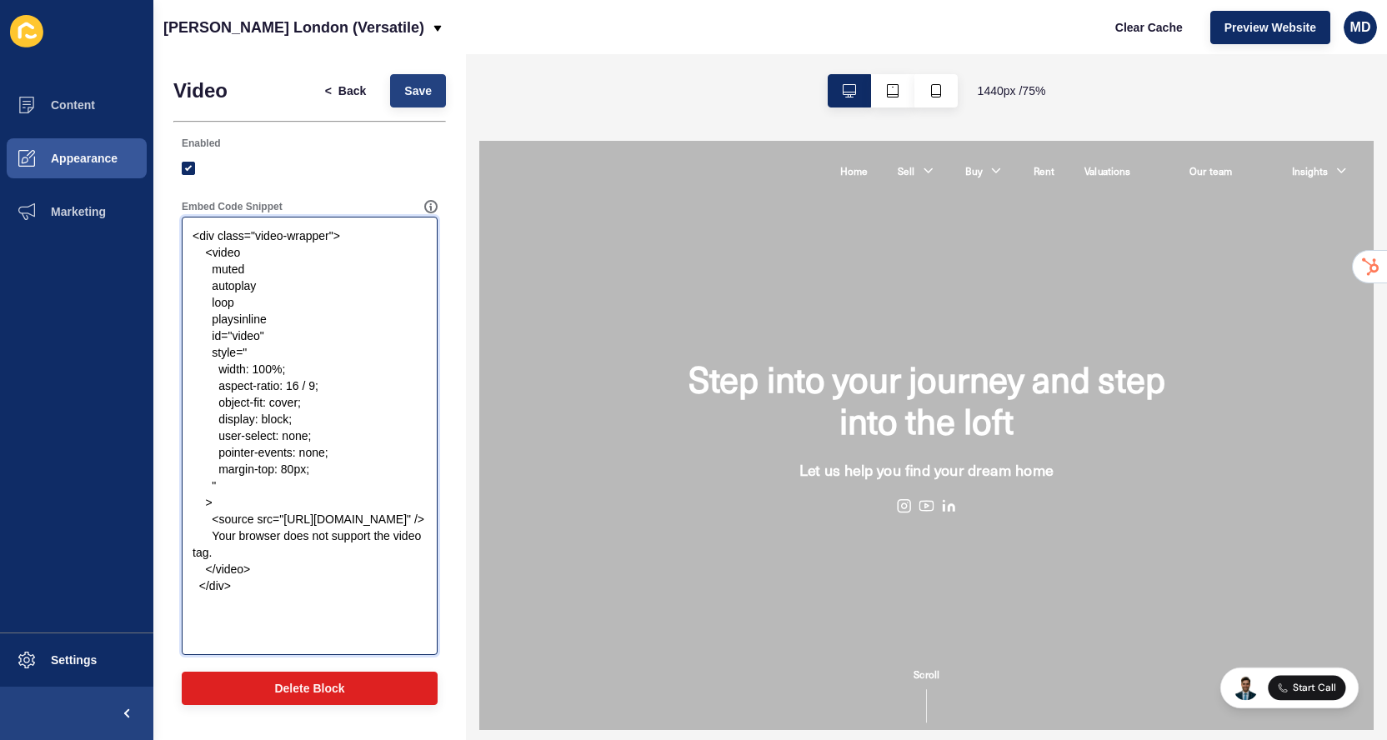
type textarea "<div class="video-wrapper"> <video muted autoplay loop playsinline id="video" s…"
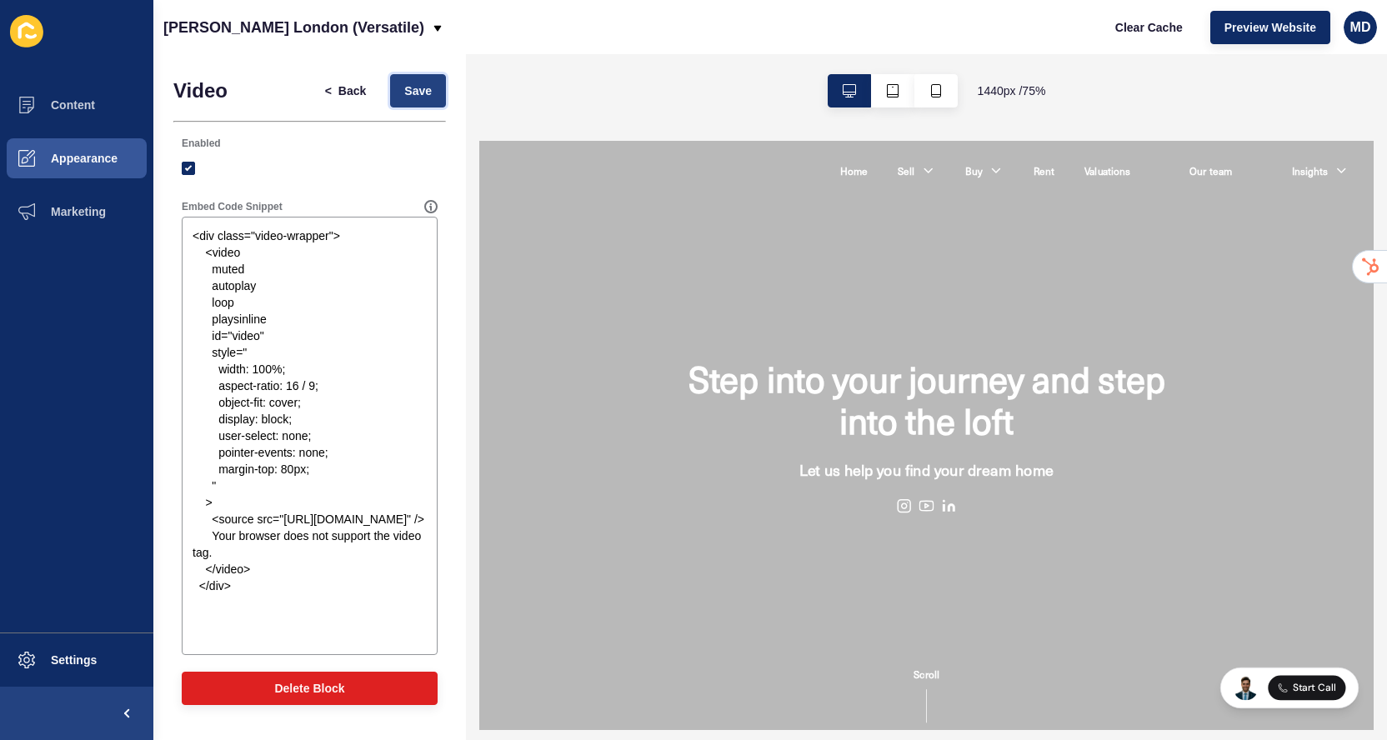
click at [399, 87] on button "Save" at bounding box center [418, 90] width 56 height 33
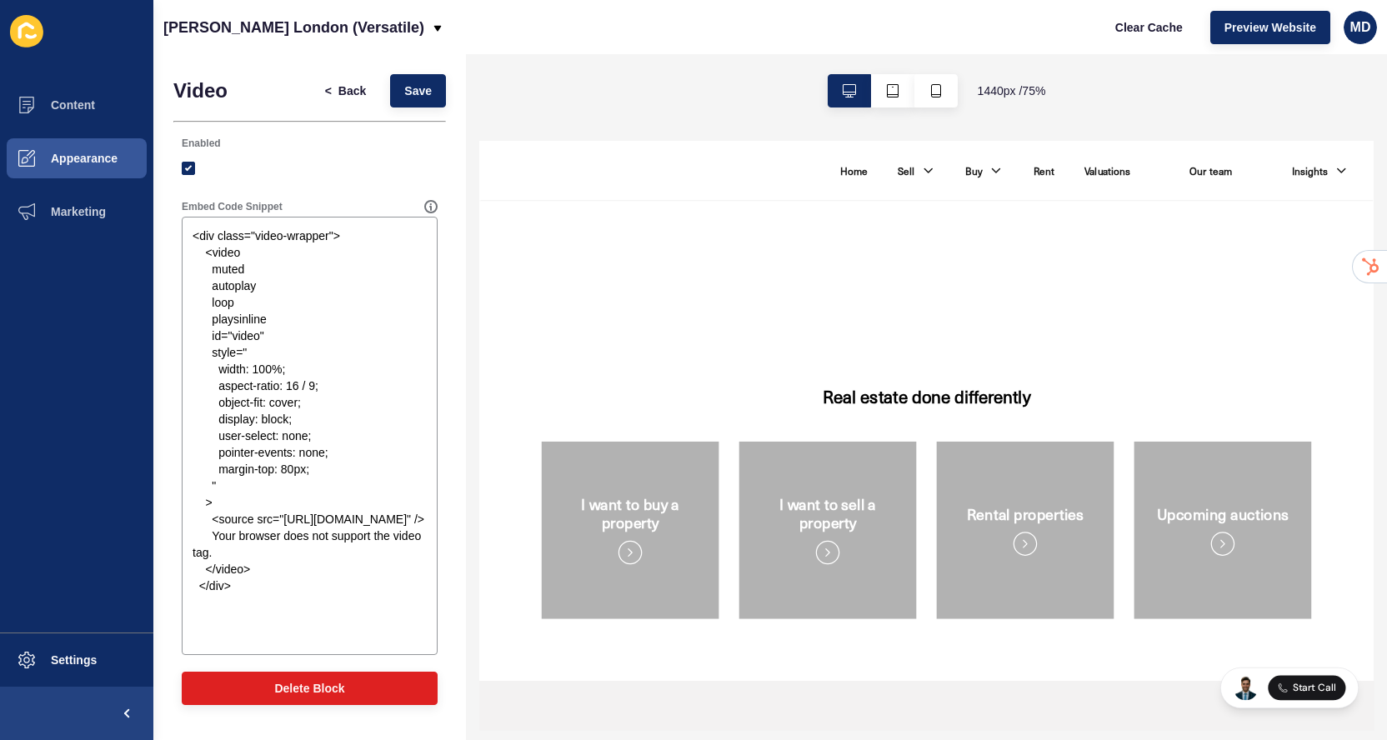
scroll to position [1330, 0]
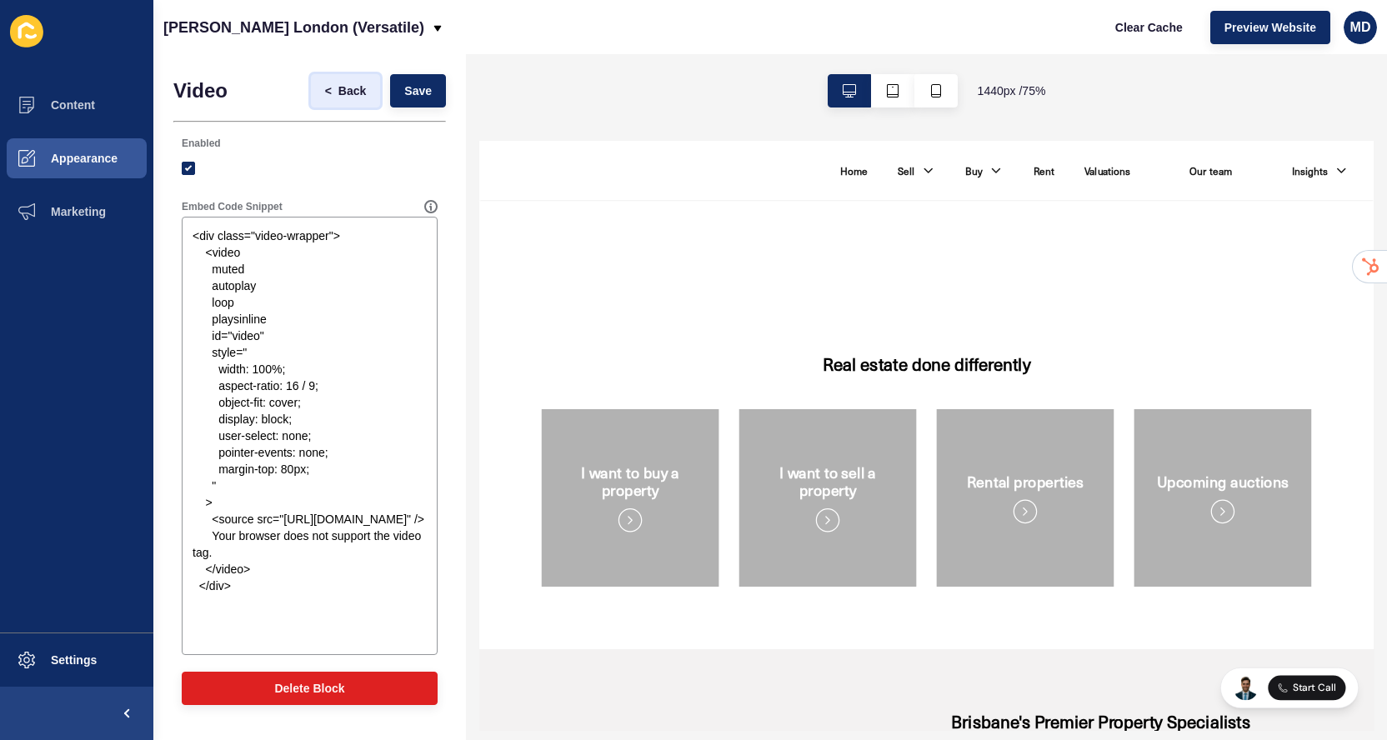
click at [337, 87] on span "<" at bounding box center [331, 91] width 13 height 17
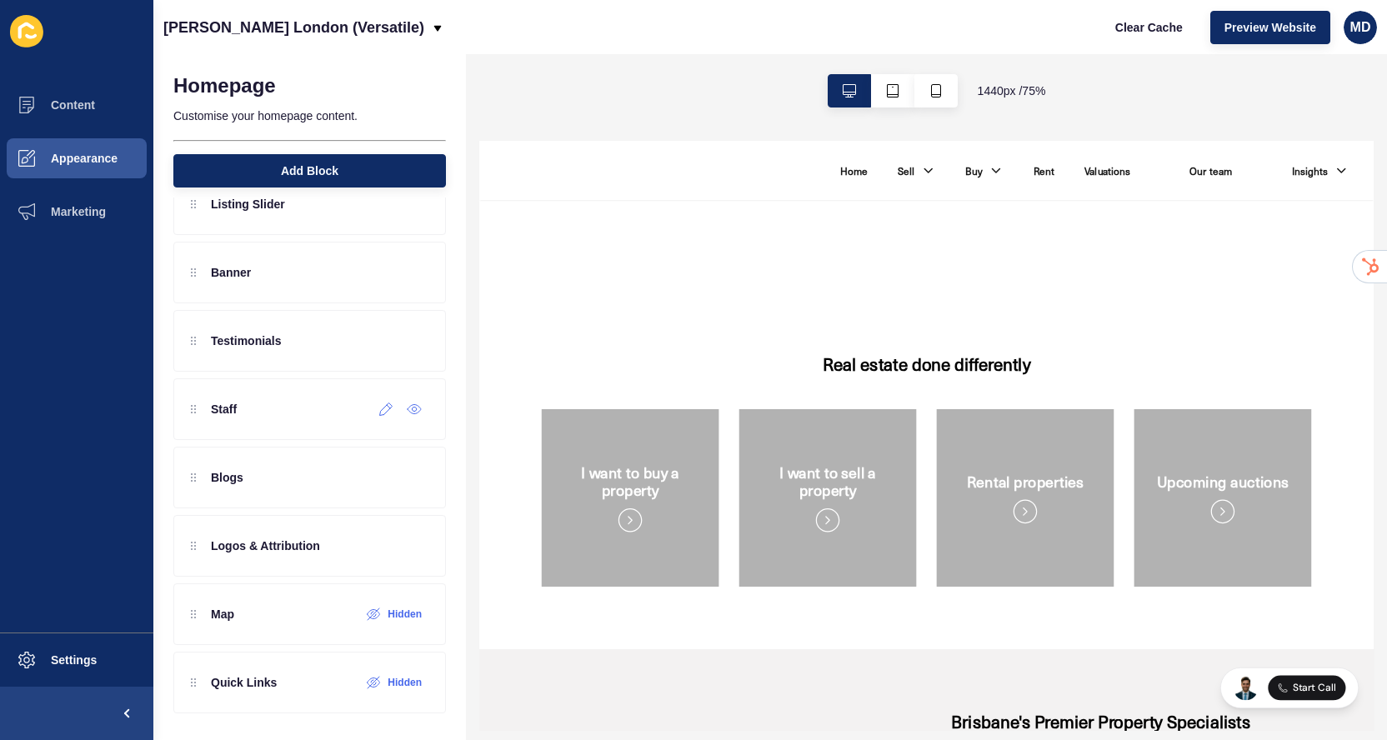
scroll to position [0, 0]
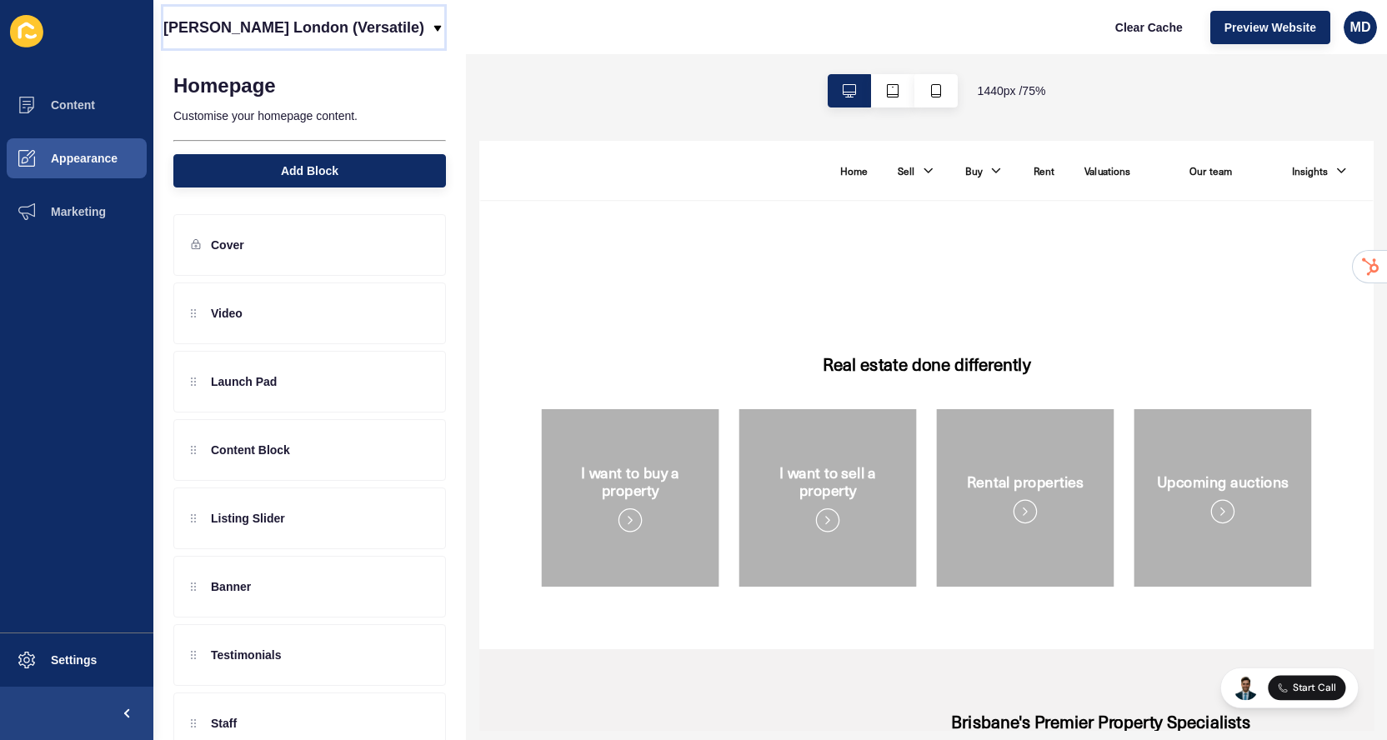
click at [283, 40] on p "[PERSON_NAME] London (Versatile)" at bounding box center [293, 28] width 261 height 42
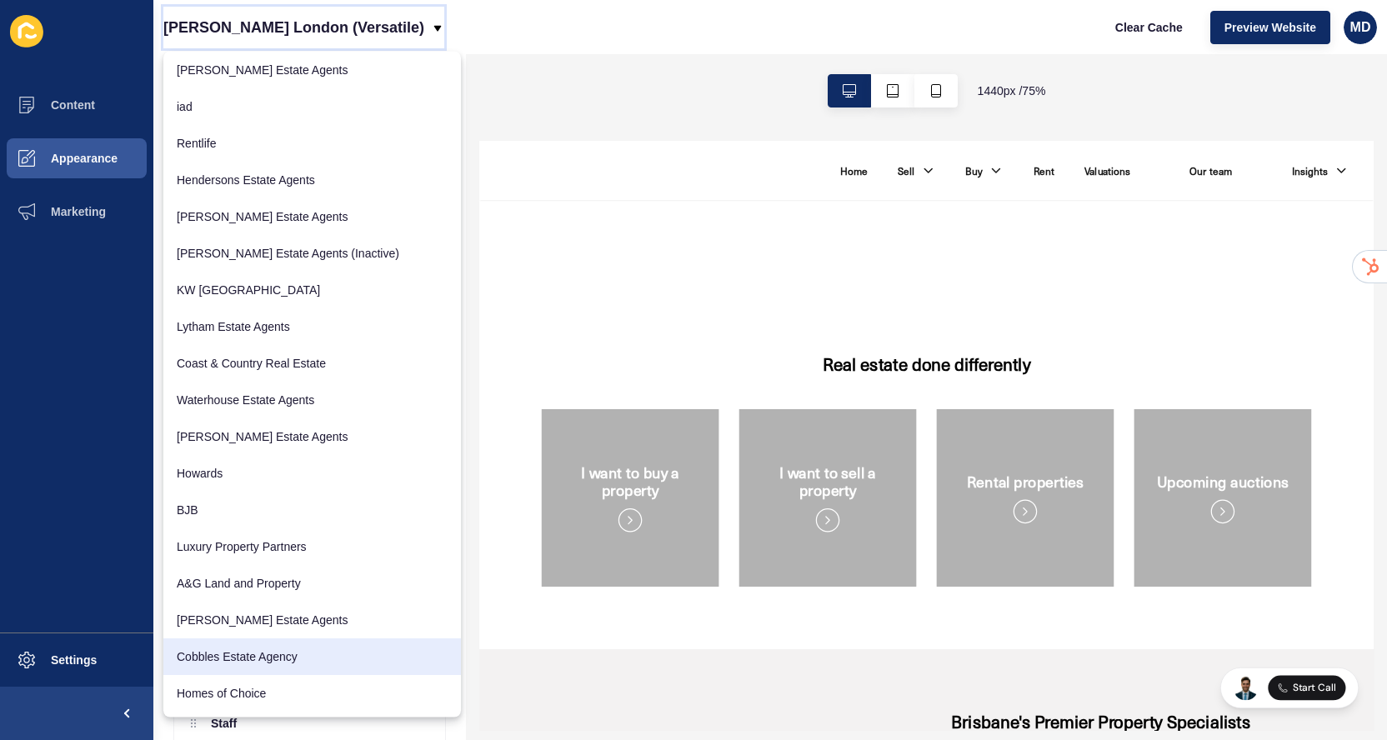
scroll to position [264, 0]
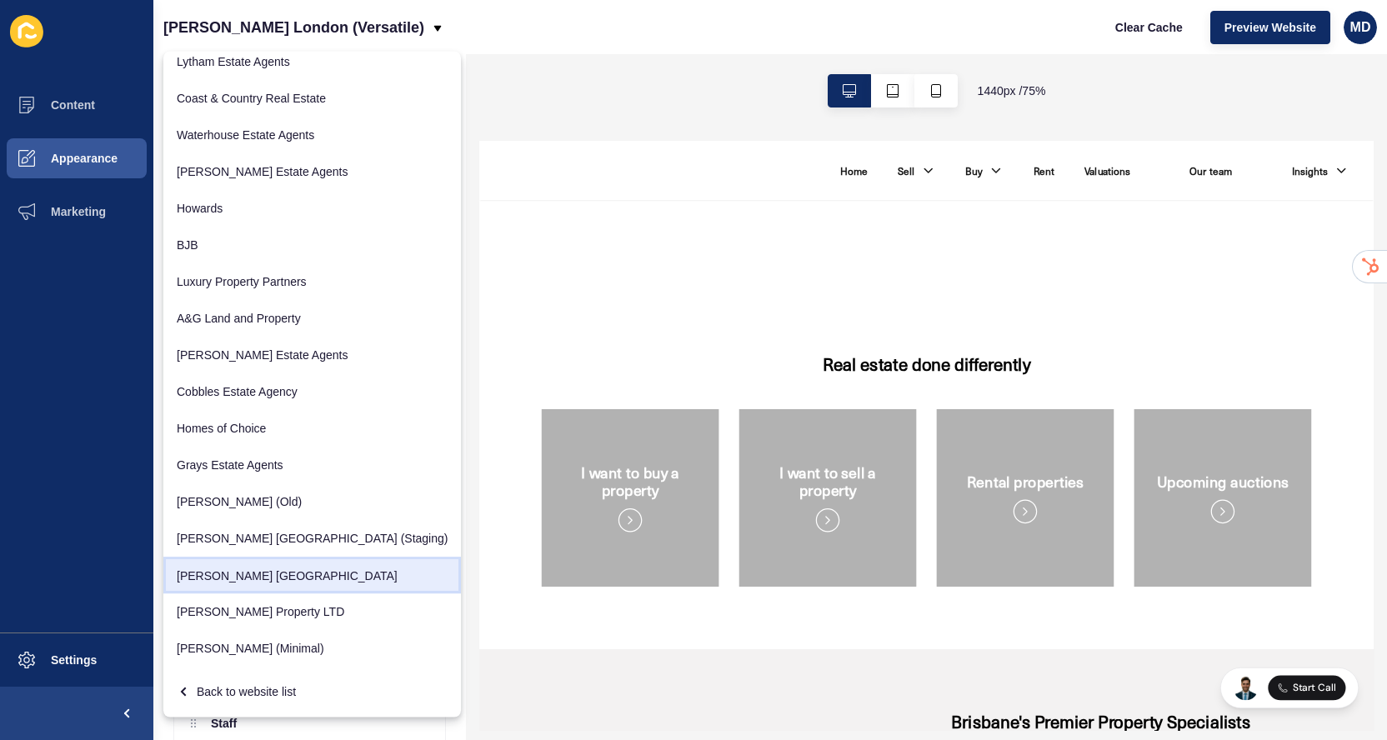
click at [258, 574] on link "[PERSON_NAME] [GEOGRAPHIC_DATA]" at bounding box center [312, 576] width 298 height 37
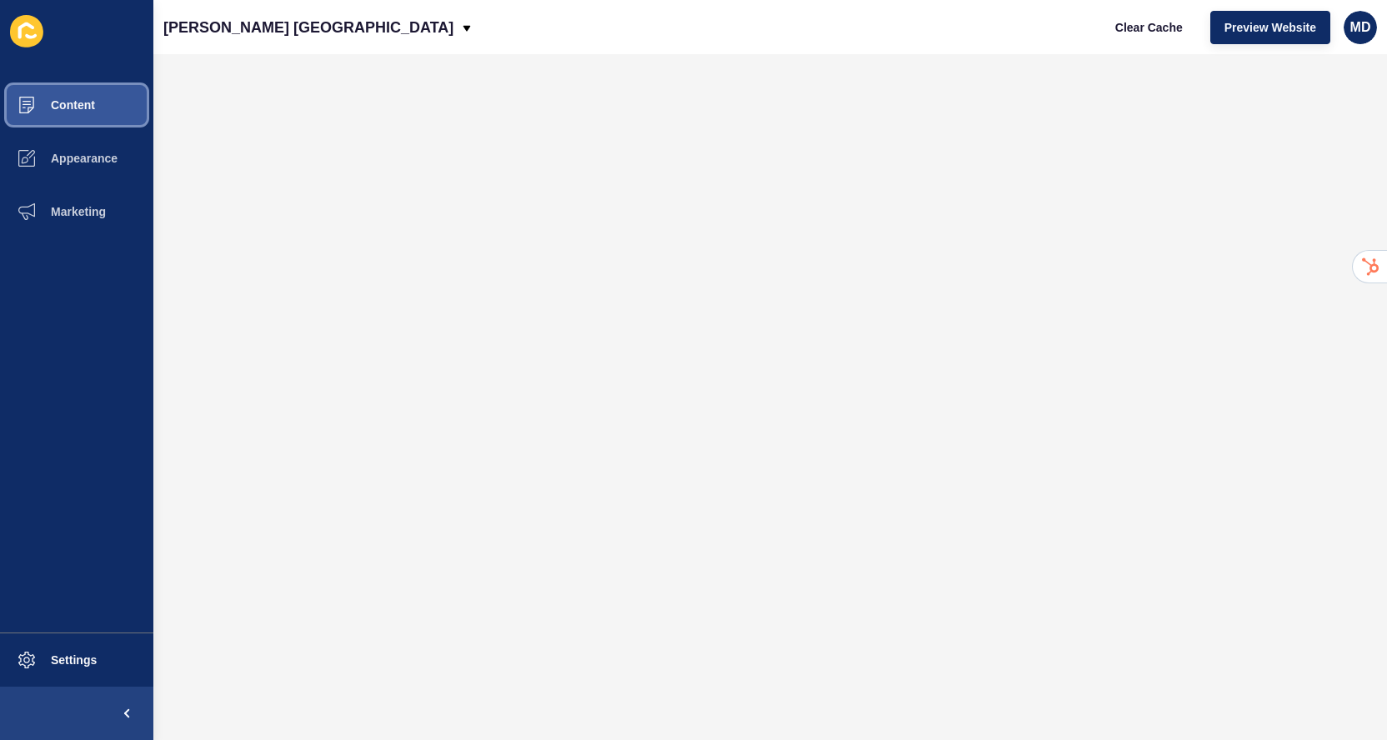
click at [103, 110] on button "Content" at bounding box center [76, 104] width 153 height 53
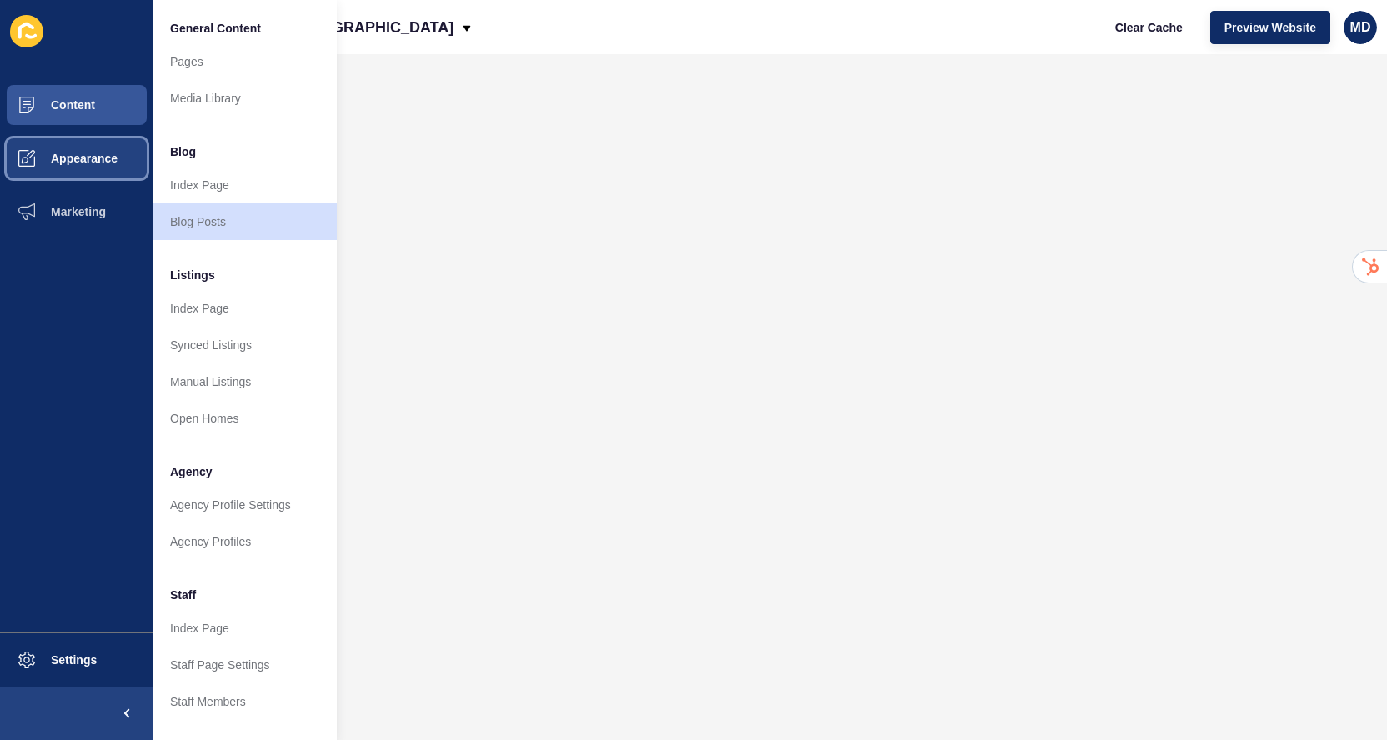
click at [92, 165] on button "Appearance" at bounding box center [76, 158] width 153 height 53
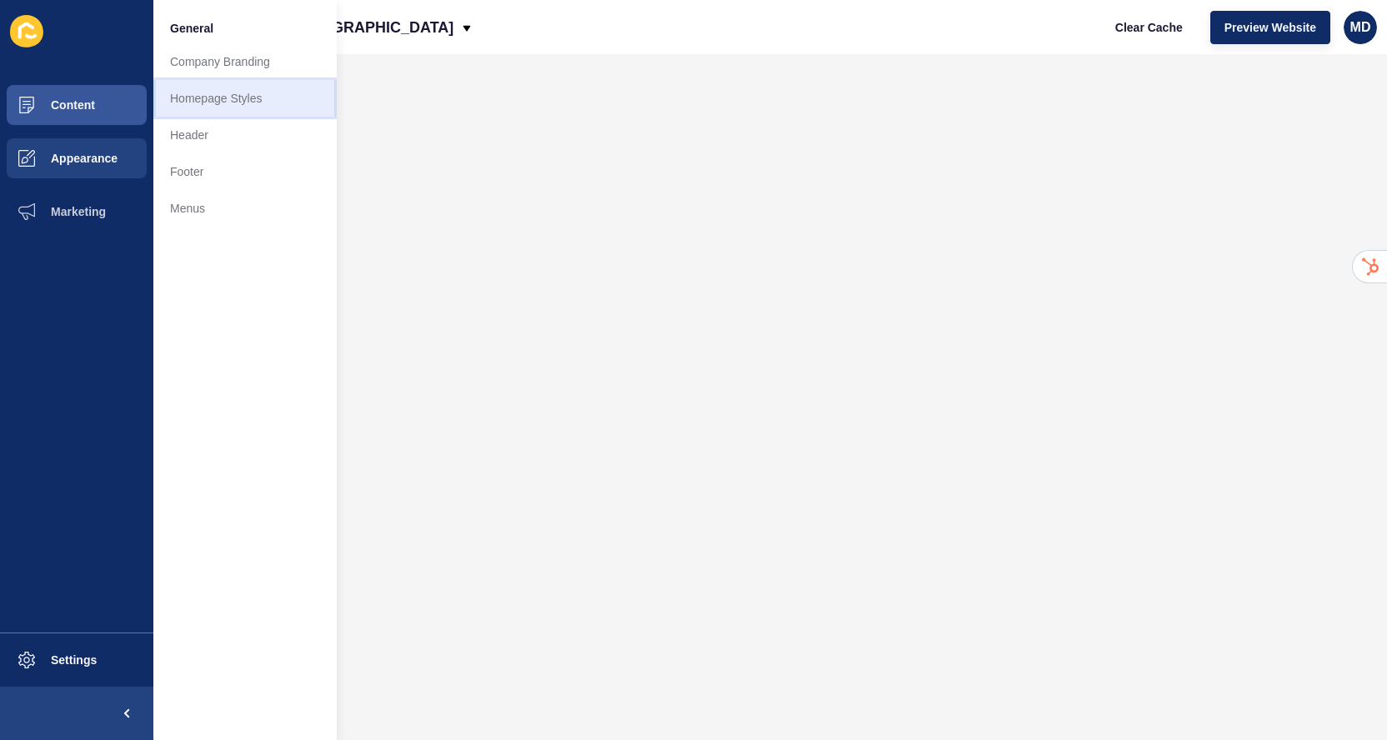
click at [198, 103] on link "Homepage Styles" at bounding box center [244, 98] width 183 height 37
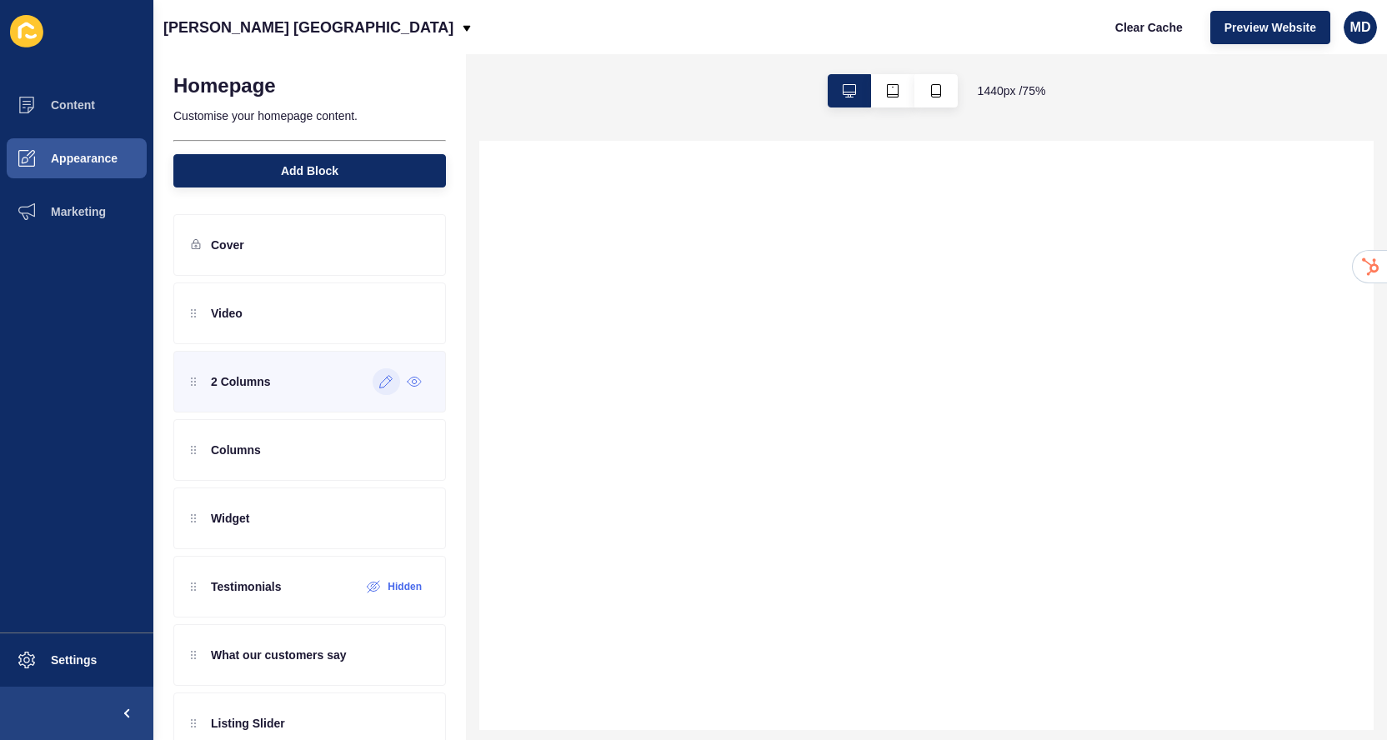
click at [385, 389] on div at bounding box center [387, 382] width 28 height 27
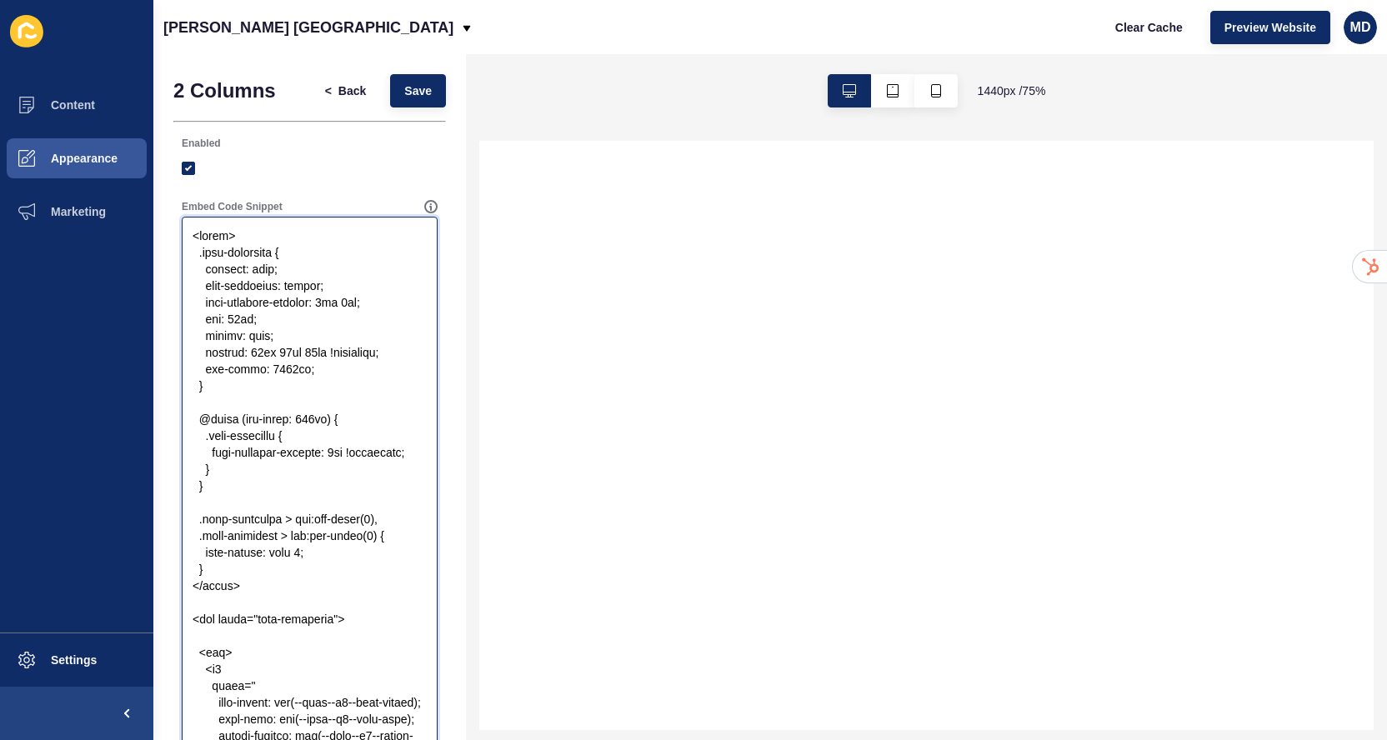
click at [385, 389] on textarea "Embed Code Snippet" at bounding box center [309, 552] width 251 height 667
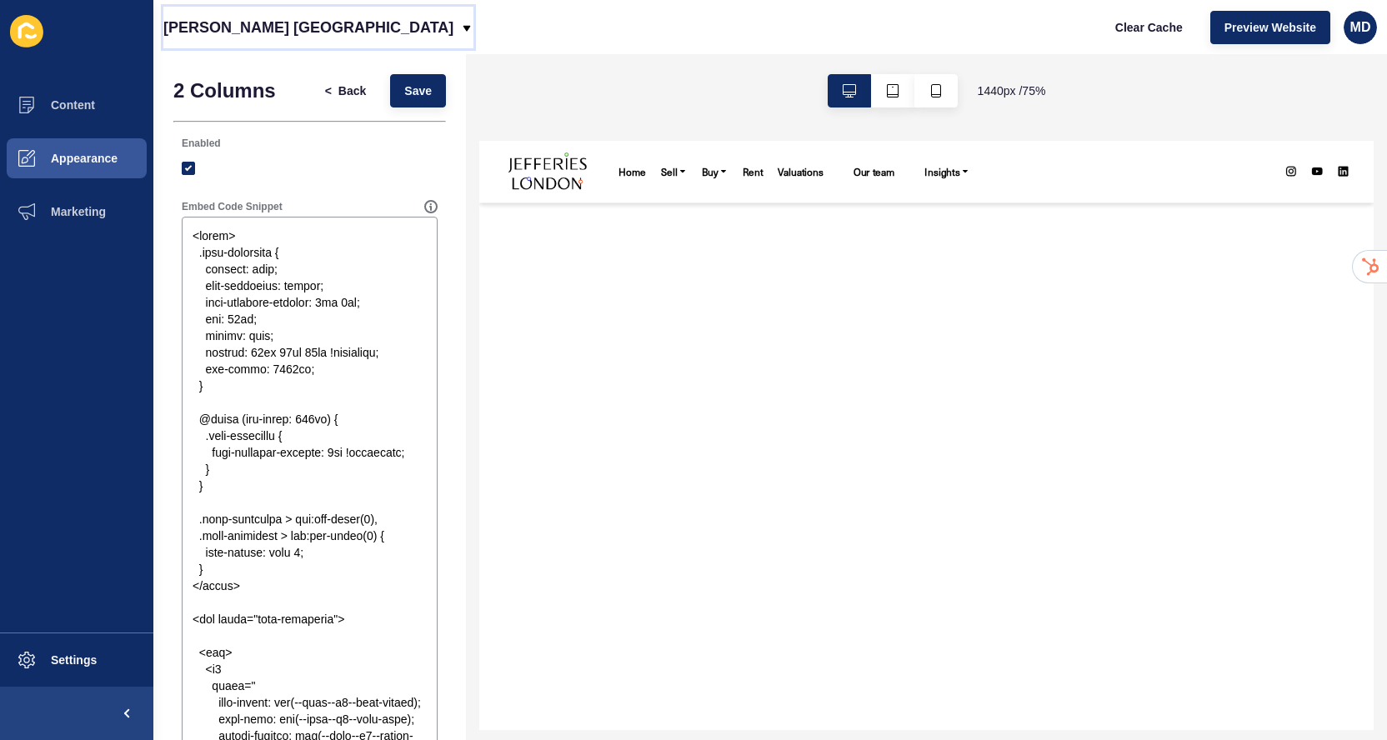
click at [198, 20] on p "[PERSON_NAME] [GEOGRAPHIC_DATA]" at bounding box center [308, 28] width 290 height 42
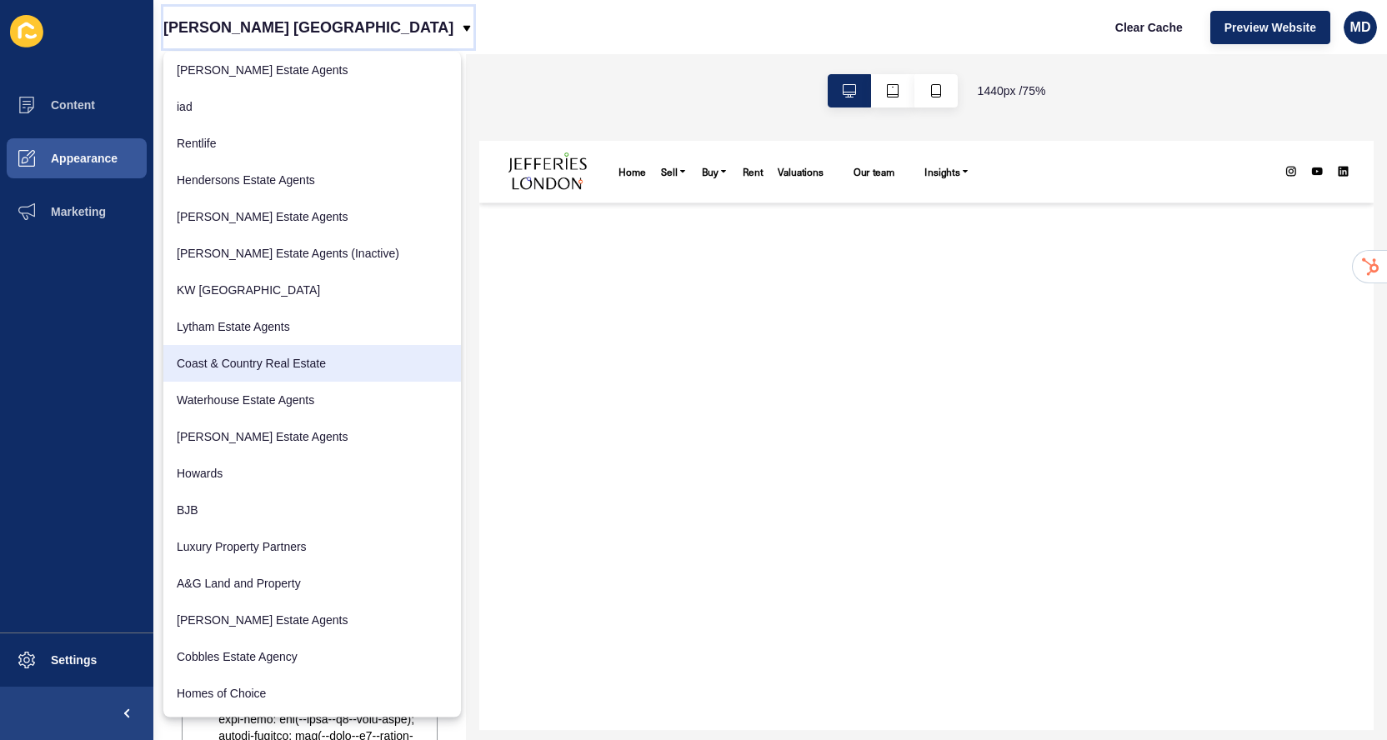
scroll to position [264, 0]
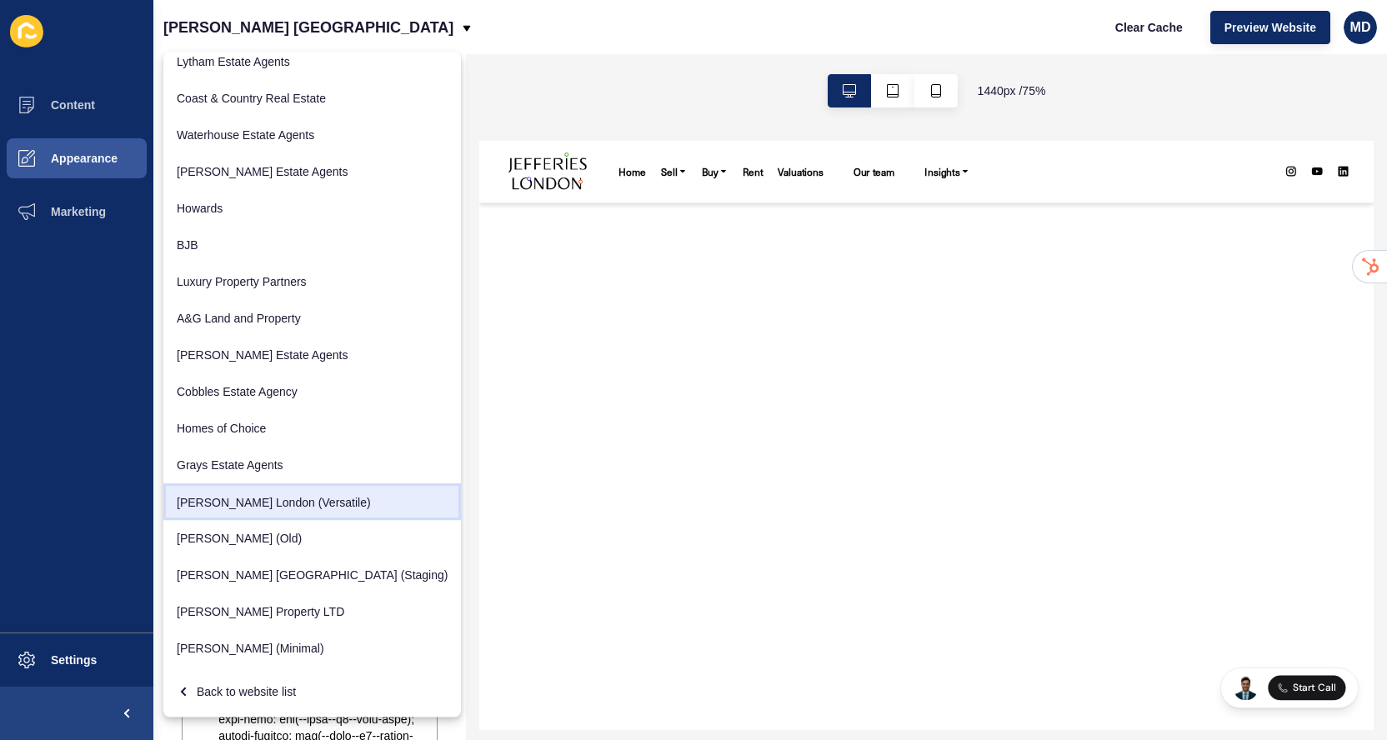
click at [255, 495] on link "[PERSON_NAME] London (Versatile)" at bounding box center [312, 502] width 298 height 37
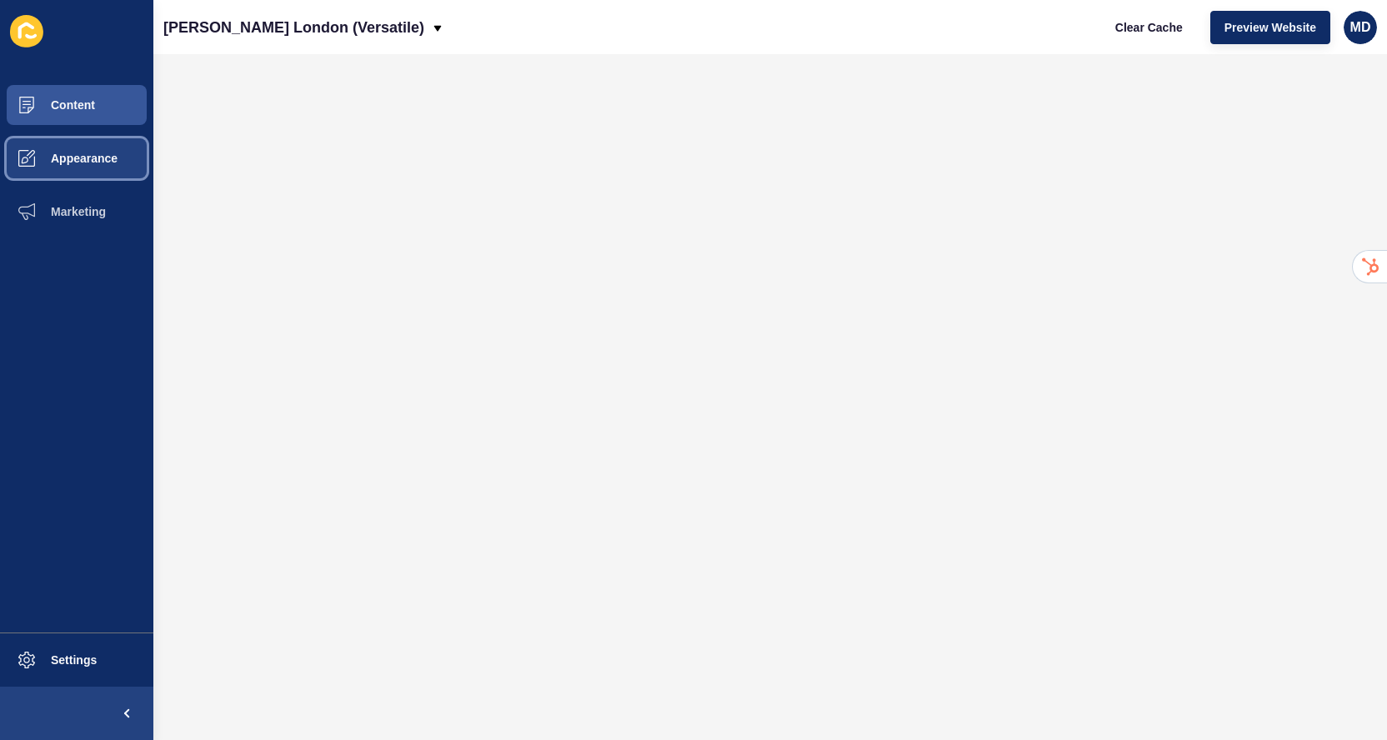
click at [74, 159] on span "Appearance" at bounding box center [57, 158] width 120 height 13
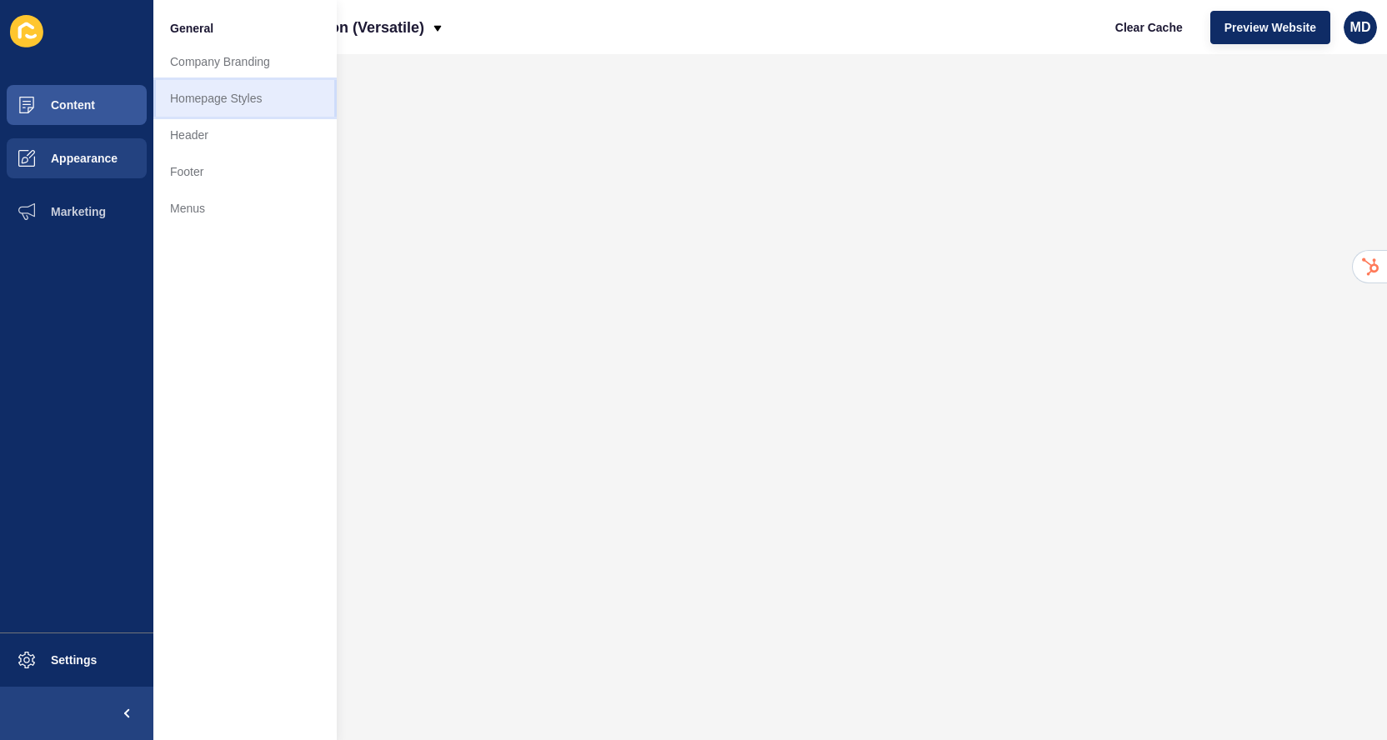
click at [228, 100] on link "Homepage Styles" at bounding box center [244, 98] width 183 height 37
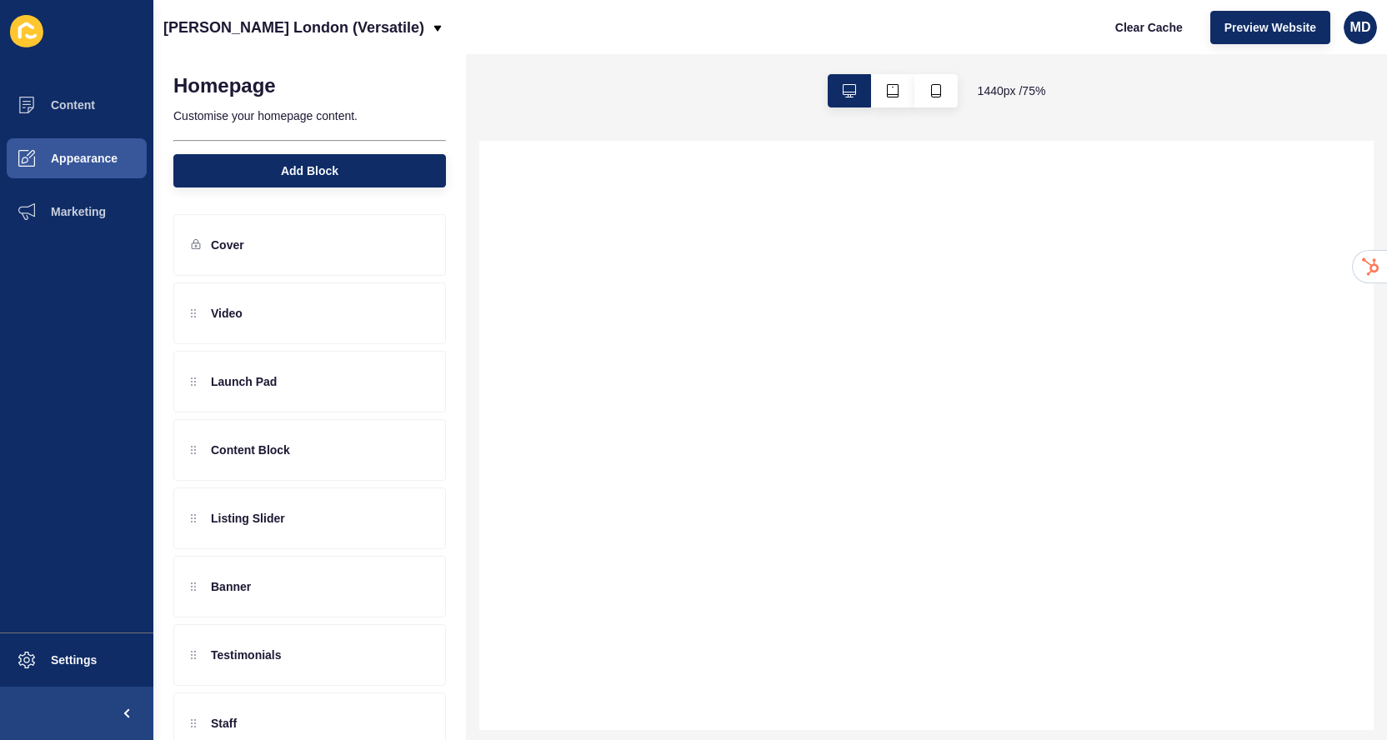
click at [324, 188] on div "Homepage Customise your homepage content. Add Block" at bounding box center [309, 125] width 313 height 143
click at [318, 174] on span "Add Block" at bounding box center [310, 171] width 58 height 17
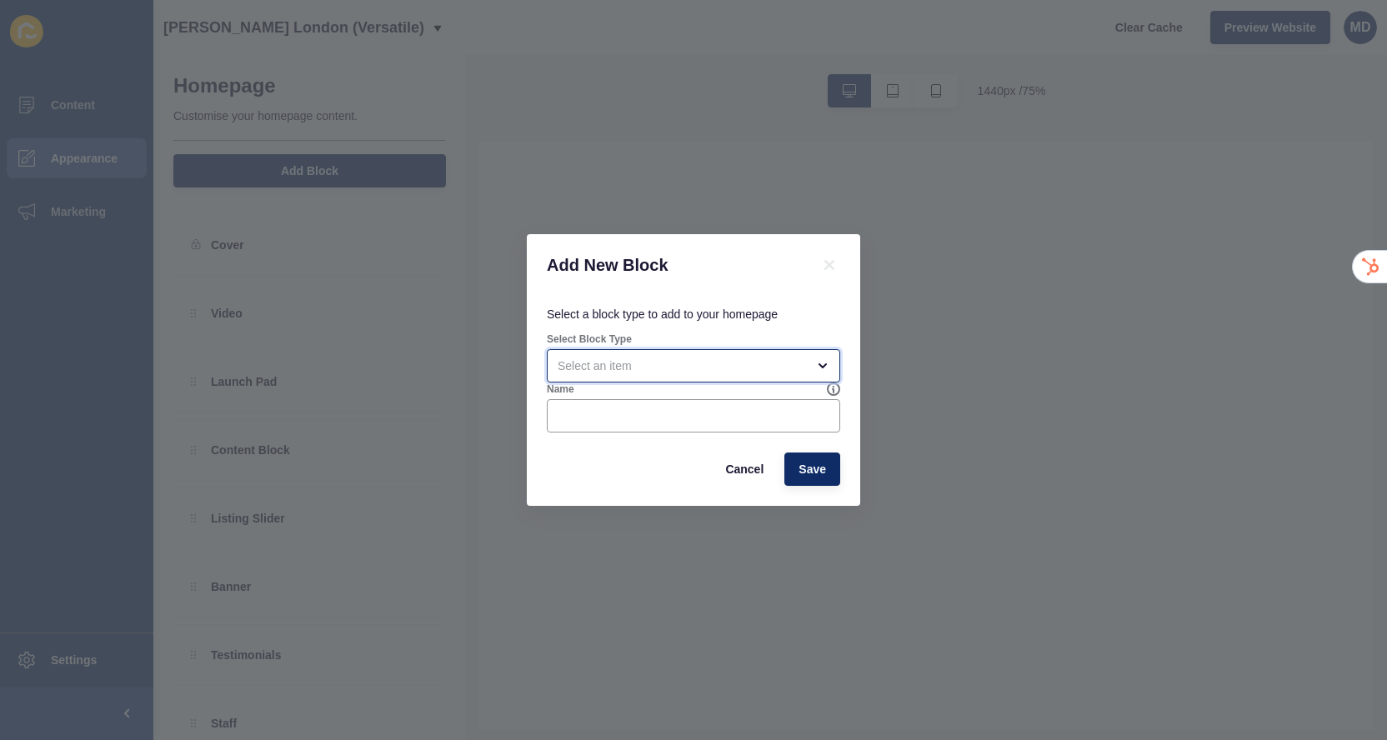
click at [620, 368] on div "open menu" at bounding box center [682, 366] width 248 height 17
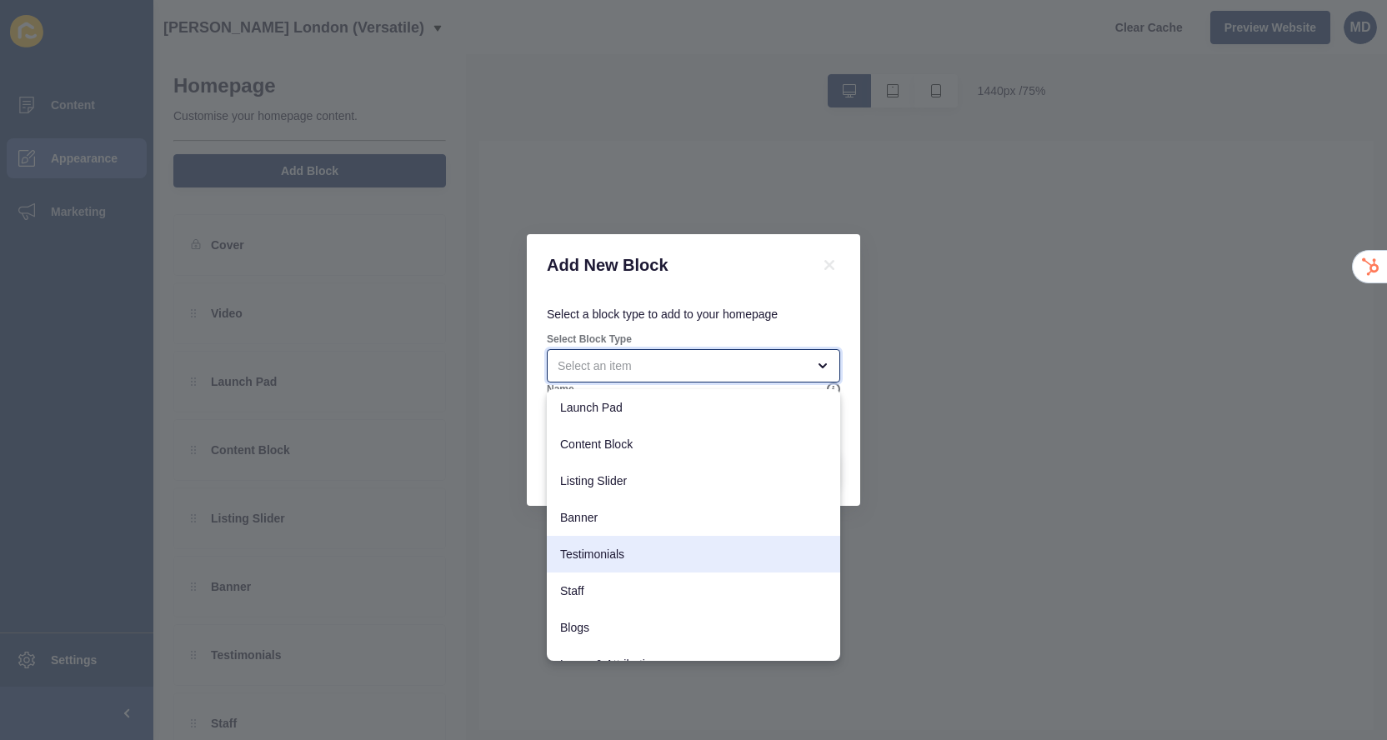
scroll to position [132, 0]
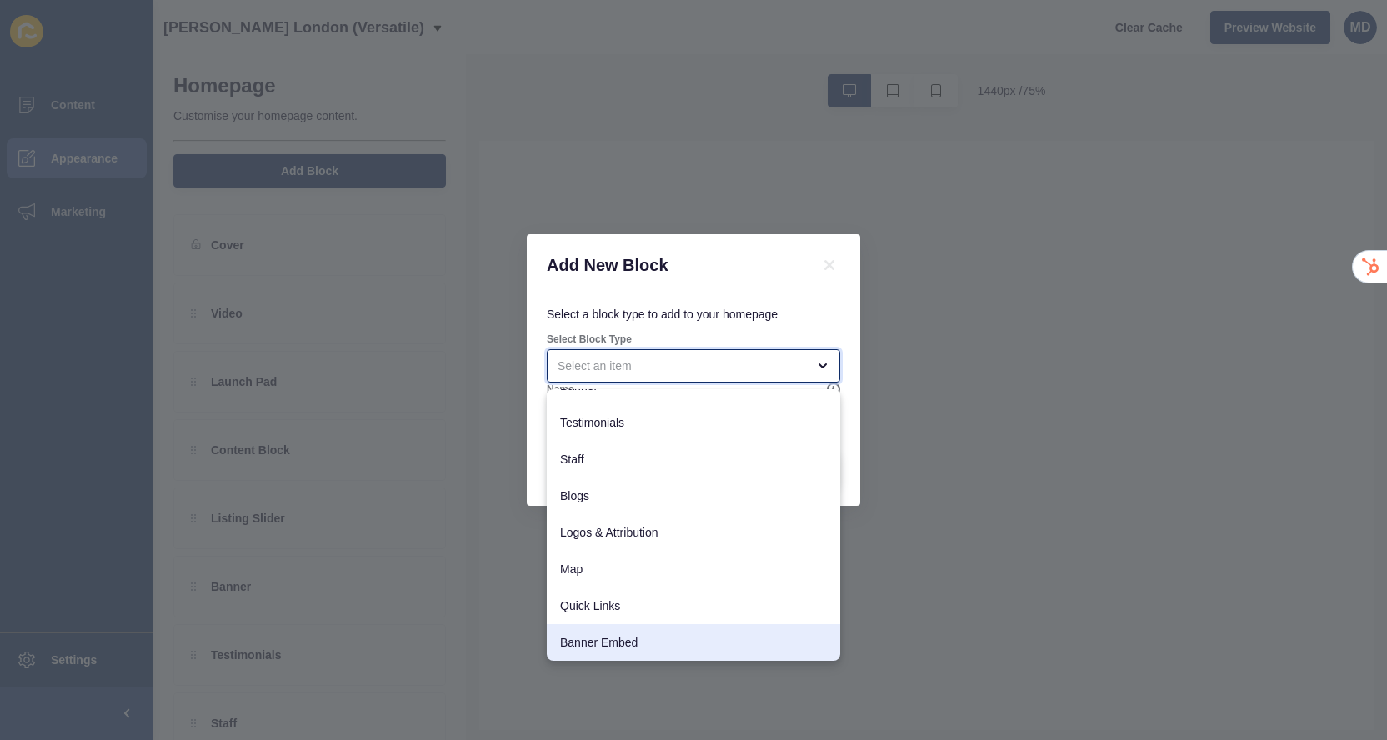
click at [592, 641] on span "Banner Embed" at bounding box center [693, 643] width 267 height 17
type input "Banner Embed"
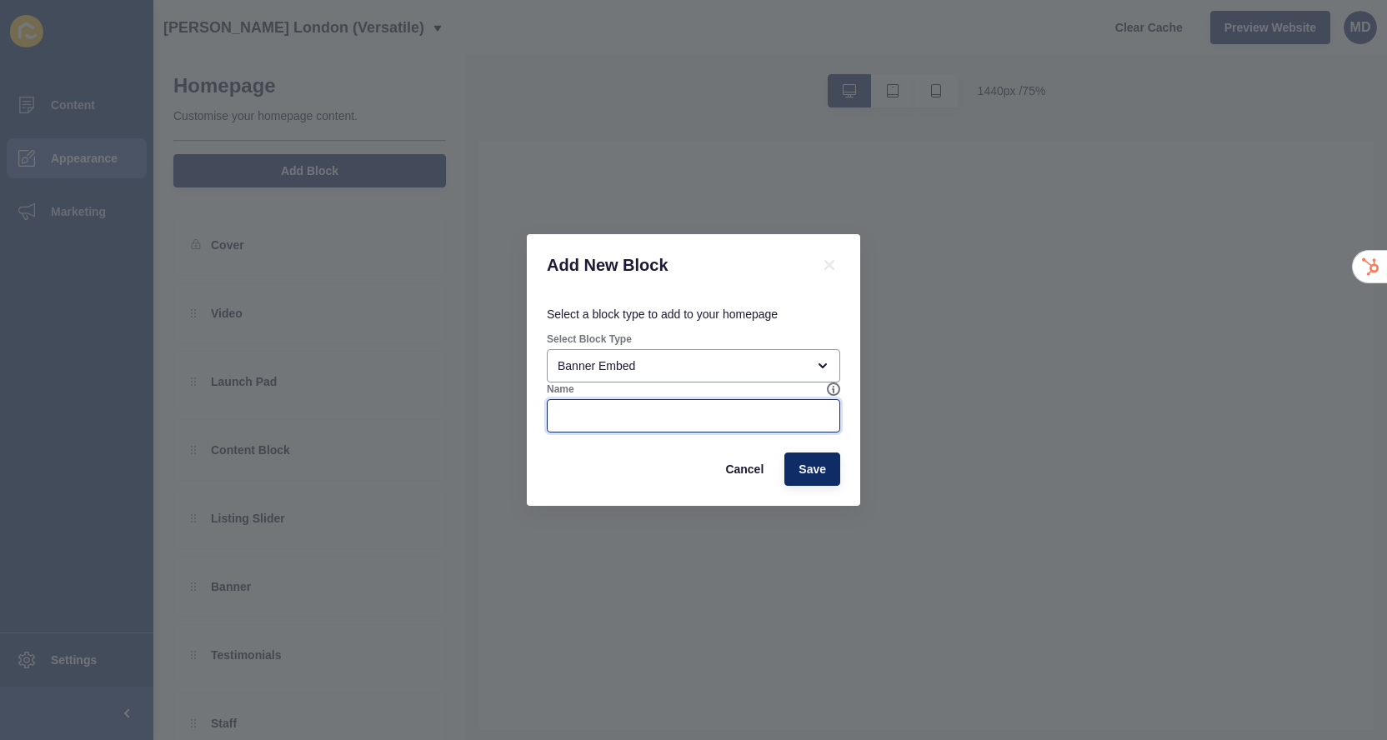
click at [590, 409] on input "Name" at bounding box center [694, 416] width 272 height 17
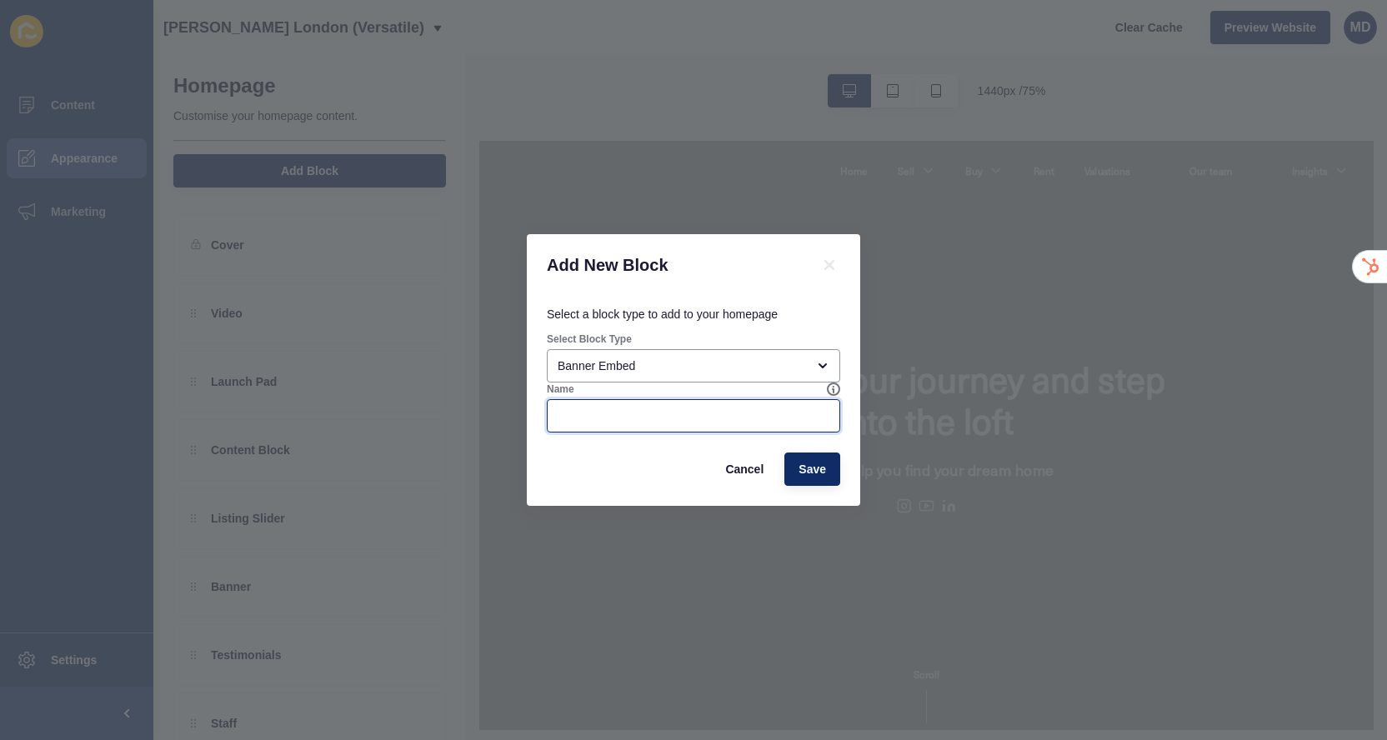
scroll to position [0, 0]
type input "2 Columns"
click at [819, 472] on span "Save" at bounding box center [813, 469] width 28 height 17
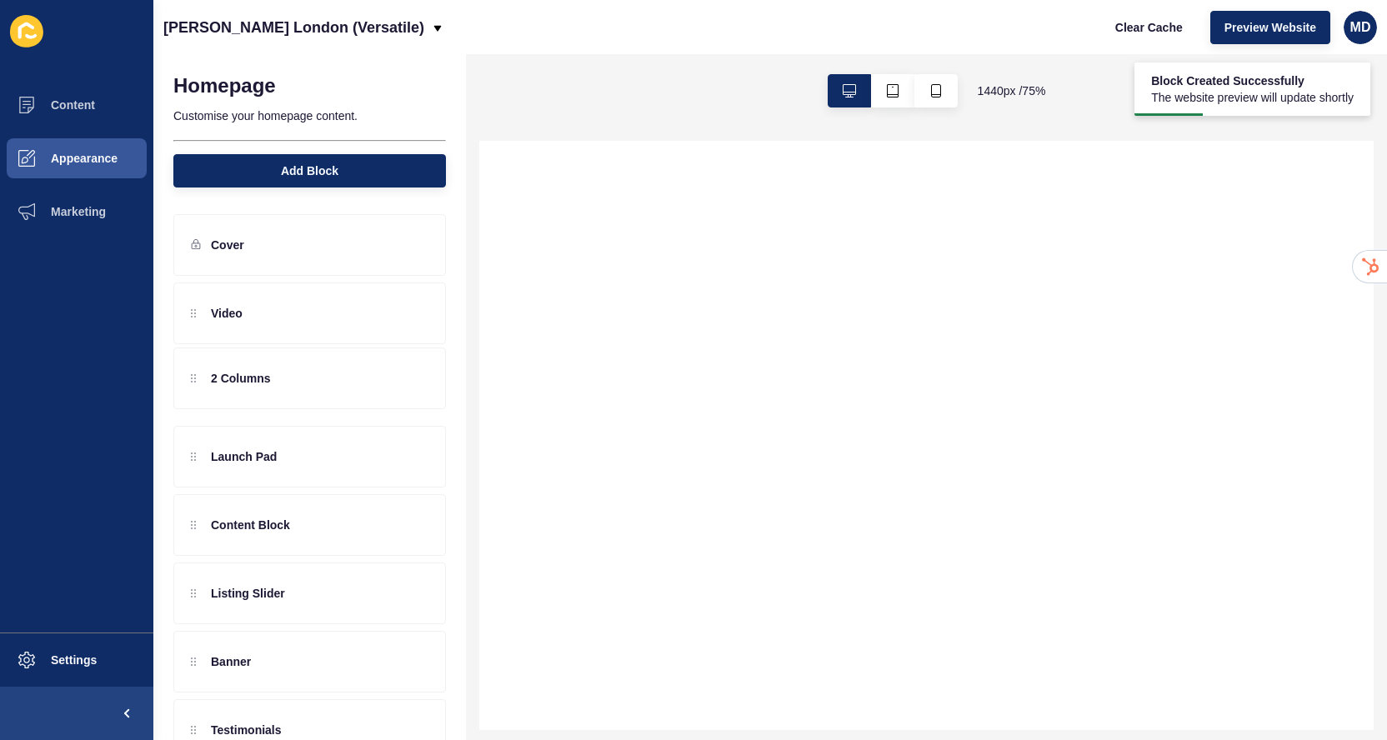
drag, startPoint x: 191, startPoint y: 322, endPoint x: 198, endPoint y: 389, distance: 67.9
click at [198, 389] on div "2 Columns Video Launch Pad Content Block Listing Slider Banner Testimonials Sta…" at bounding box center [309, 655] width 273 height 745
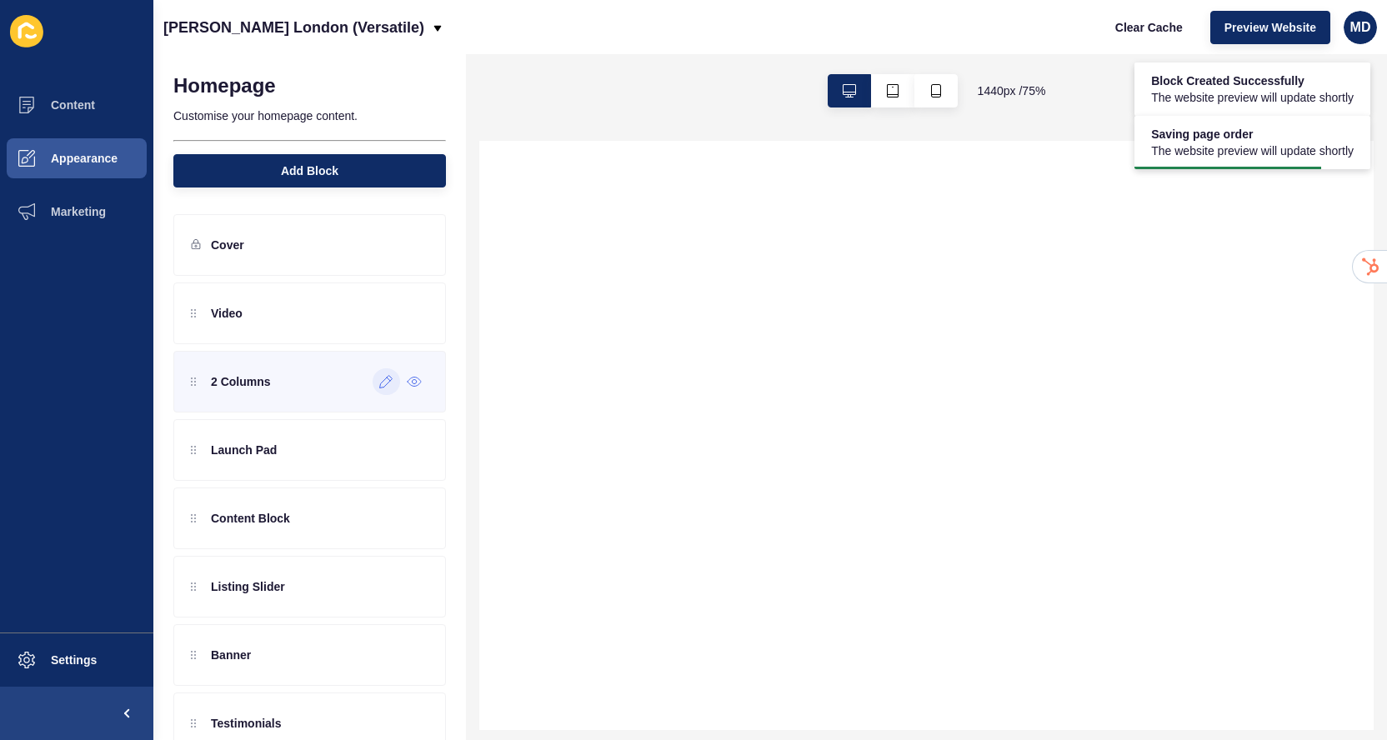
click at [388, 385] on icon at bounding box center [386, 381] width 14 height 13
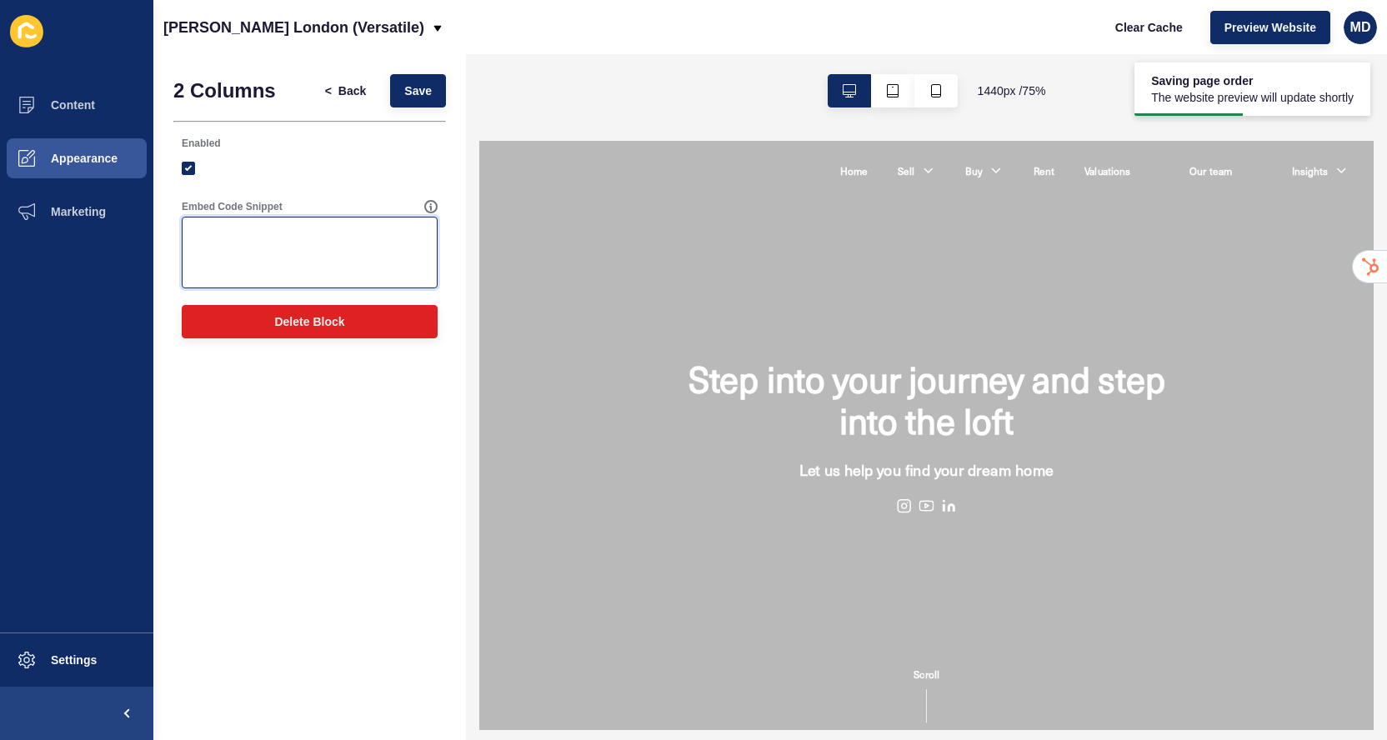
click at [308, 249] on textarea "Embed Code Snippet" at bounding box center [309, 252] width 251 height 67
paste textarea "<style> .grid-container { display: flex; flex-direction: column; grid-template-…"
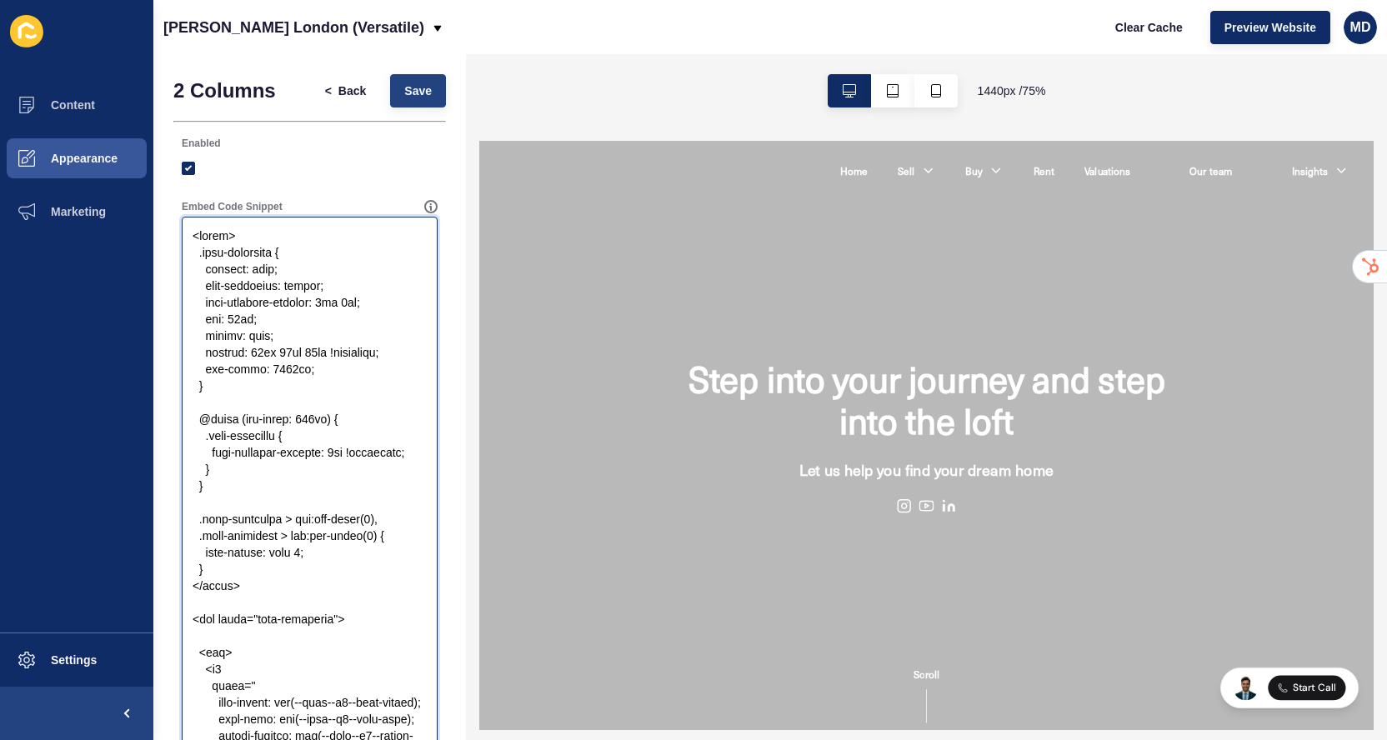
type textarea "<style> .grid-container { display: flex; flex-direction: column; grid-template-…"
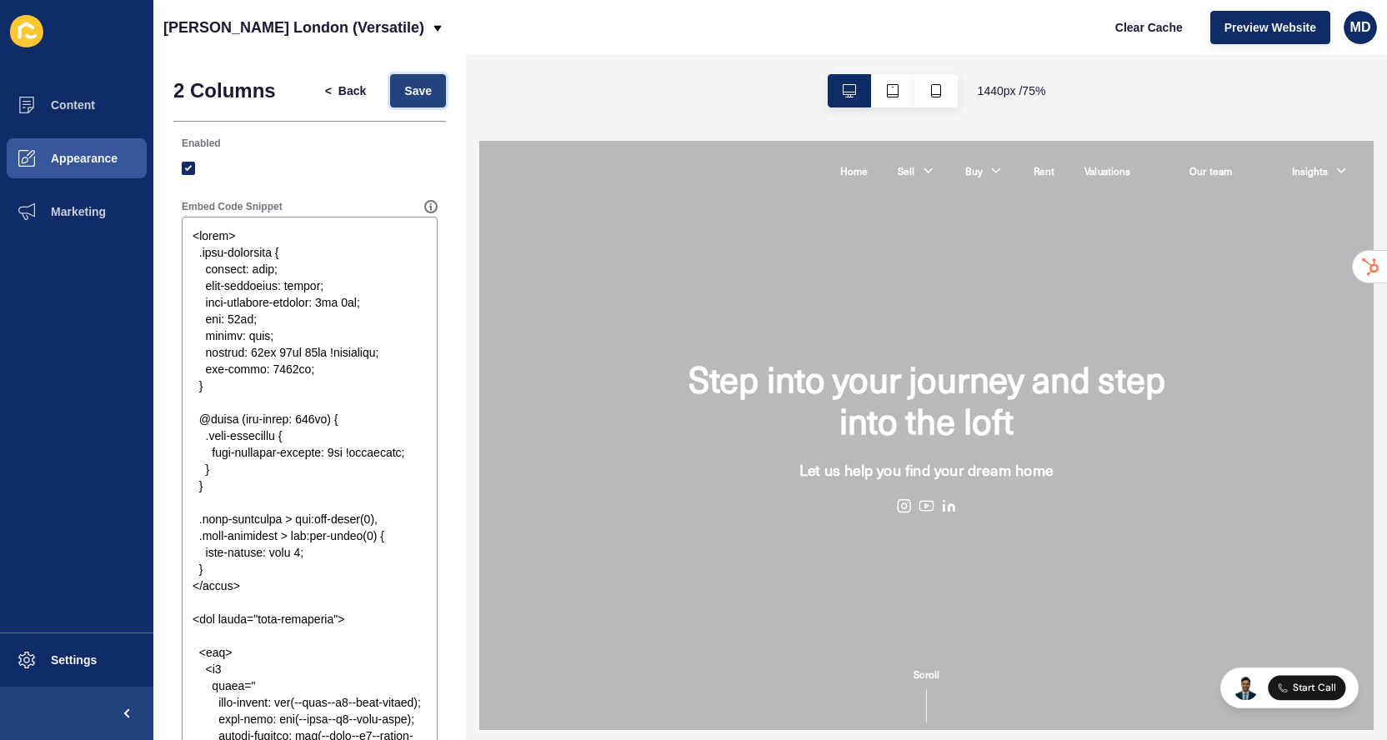
click at [424, 97] on span "Save" at bounding box center [418, 91] width 28 height 17
